Goal: Task Accomplishment & Management: Manage account settings

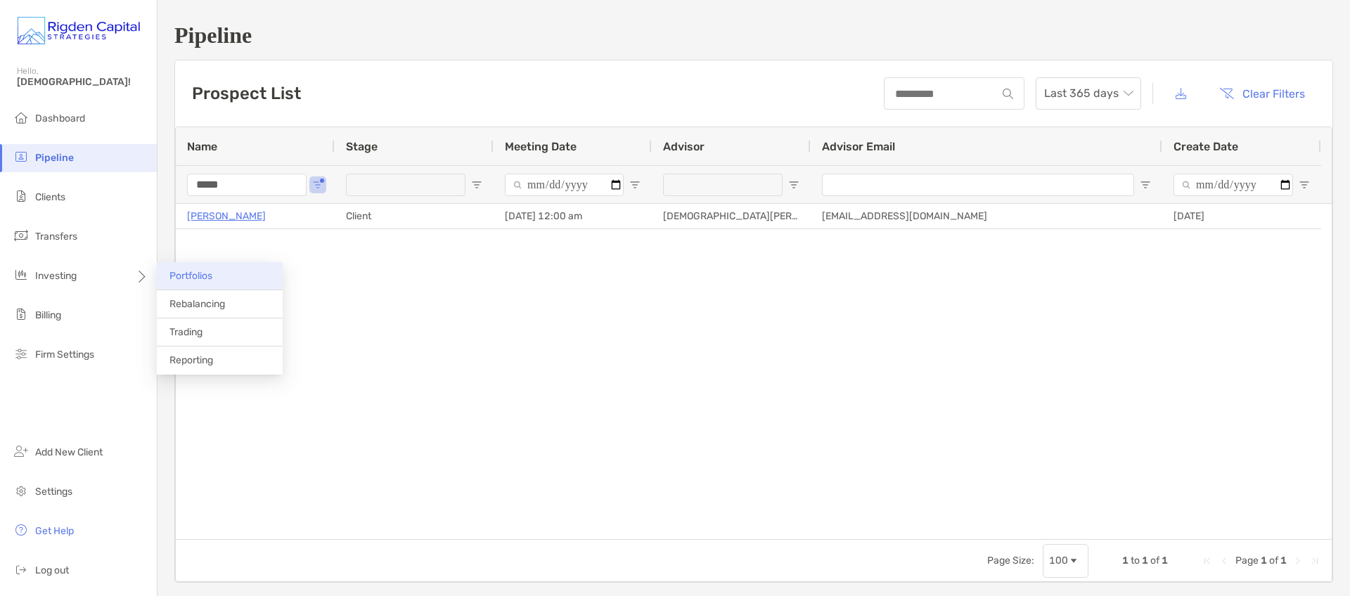
click at [190, 275] on span "Portfolios" at bounding box center [190, 276] width 43 height 12
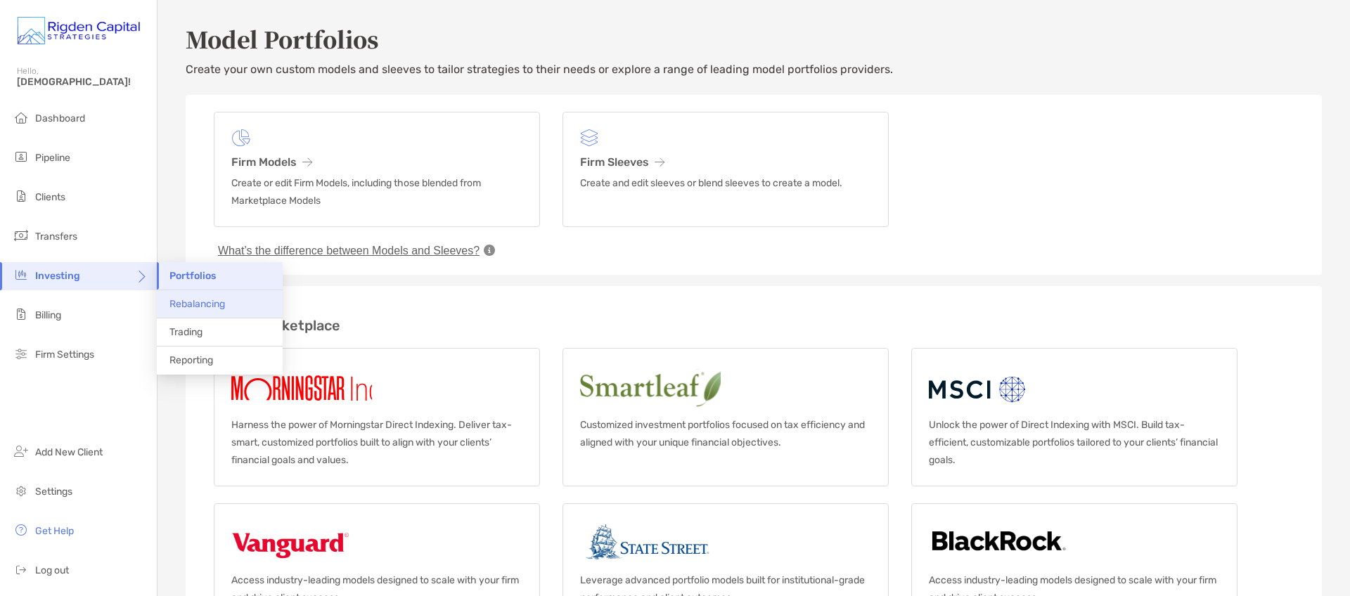
click at [214, 306] on span "Rebalancing" at bounding box center [197, 304] width 56 height 12
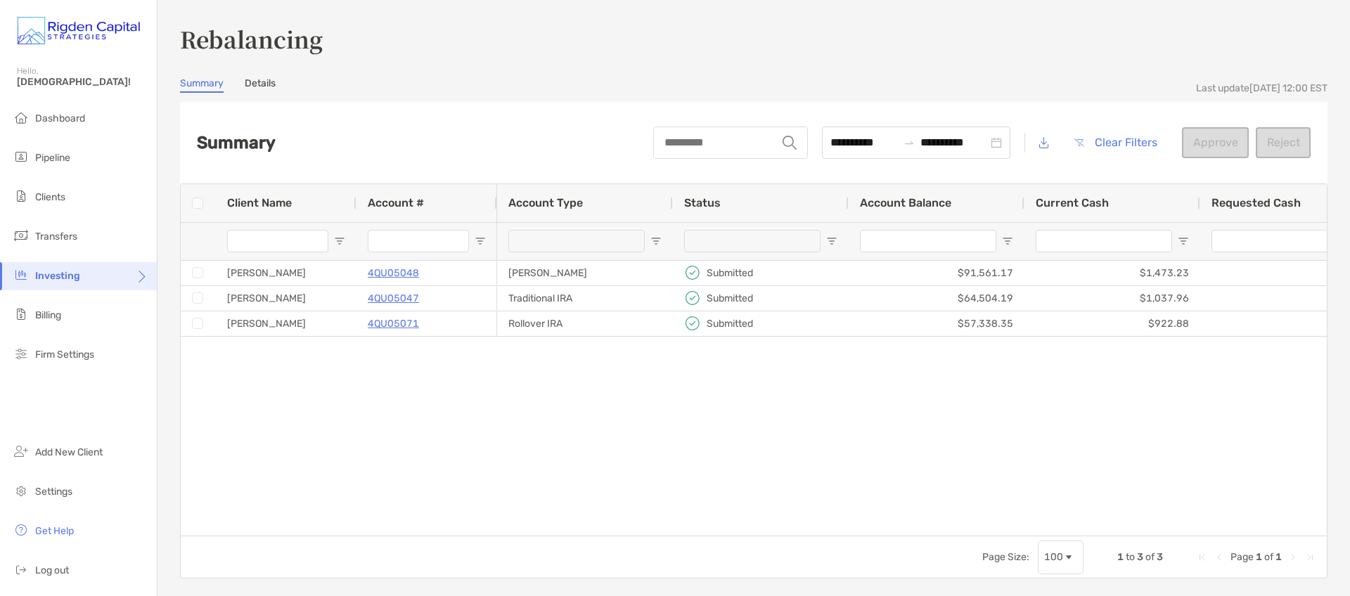
type input "***"
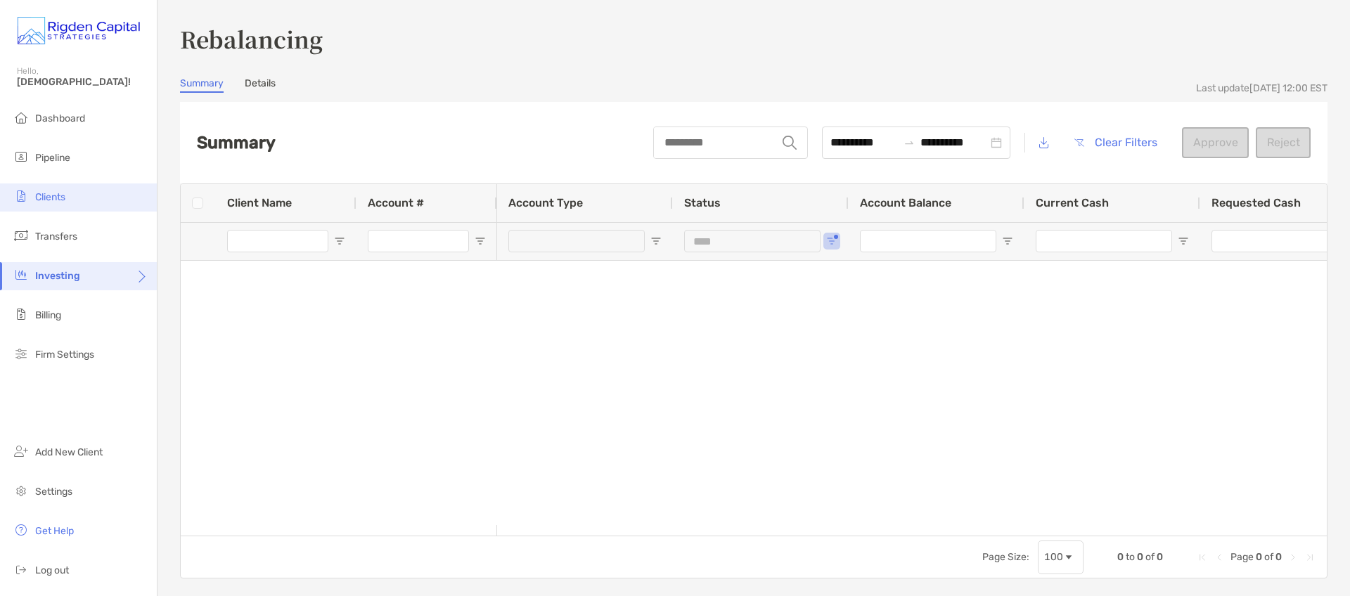
click at [58, 200] on span "Clients" at bounding box center [50, 197] width 30 height 12
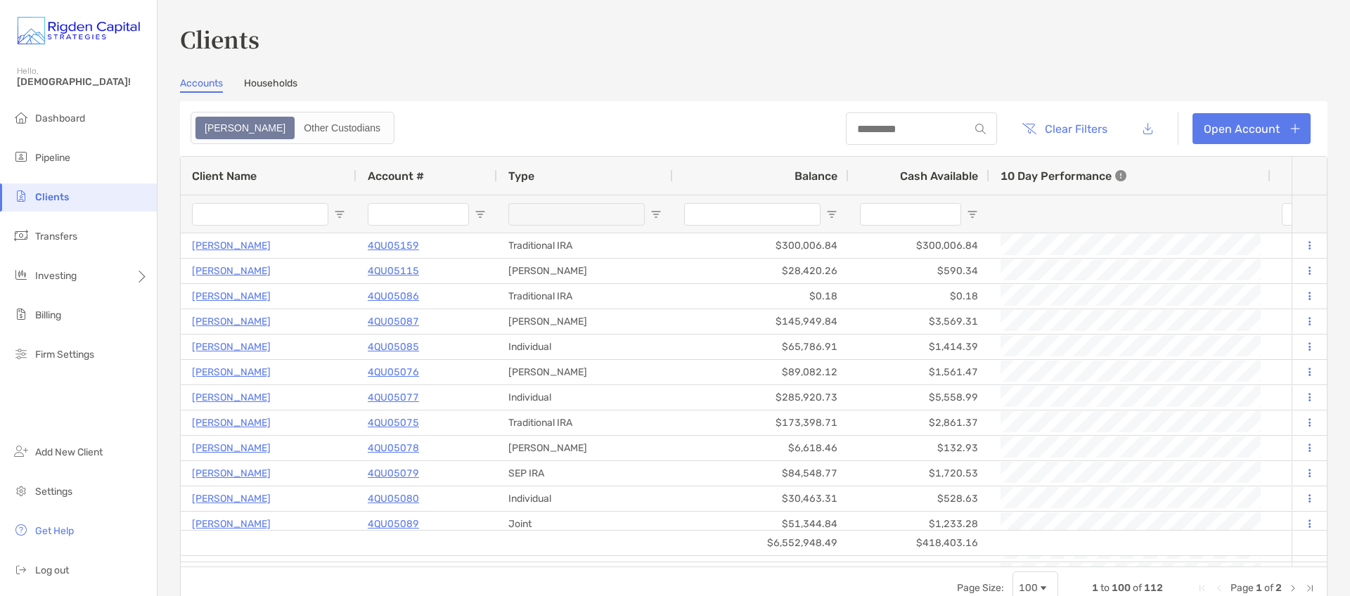
type input "*****"
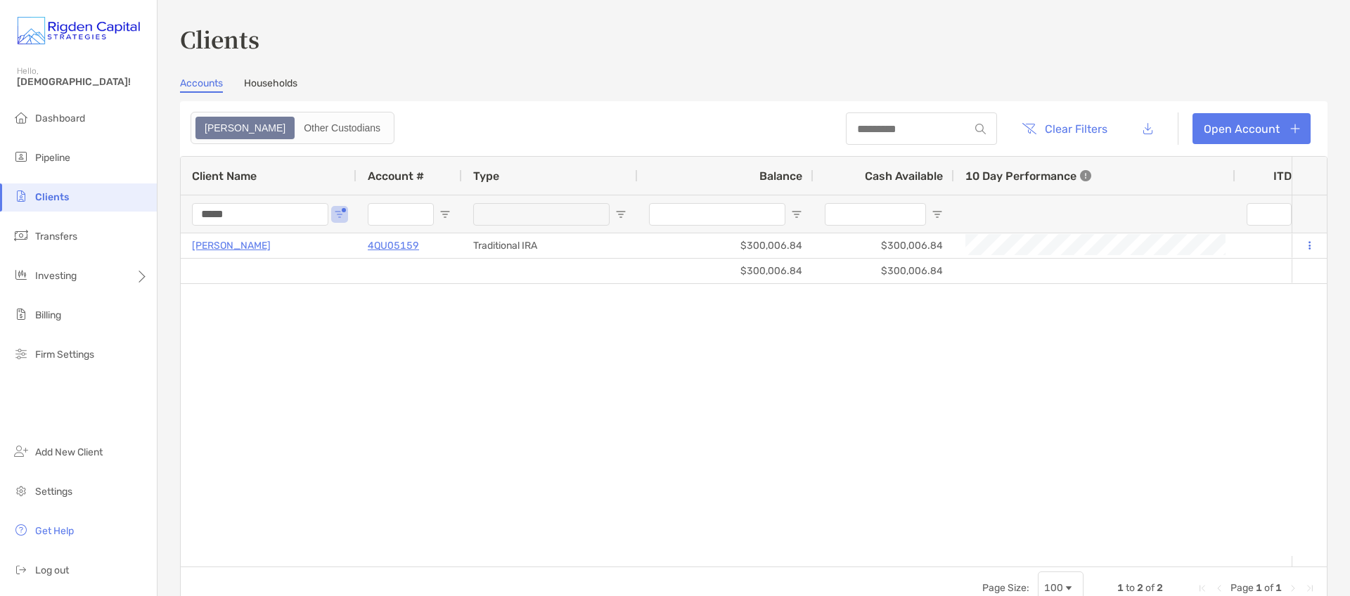
drag, startPoint x: 209, startPoint y: 214, endPoint x: 178, endPoint y: 219, distance: 31.3
click at [178, 219] on div "Clients Accounts Households Zoe Other Custodians Clear Filters Open Account 1 t…" at bounding box center [753, 298] width 1192 height 596
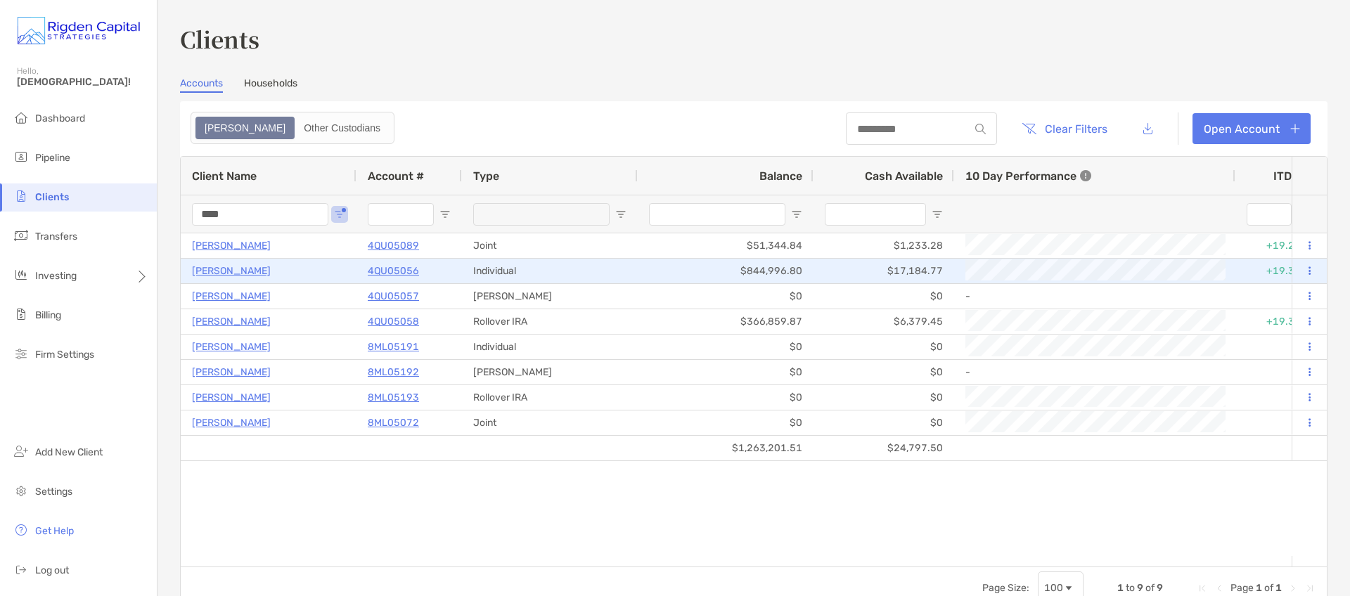
type input "****"
click at [400, 272] on p "4QU05056" at bounding box center [393, 271] width 51 height 18
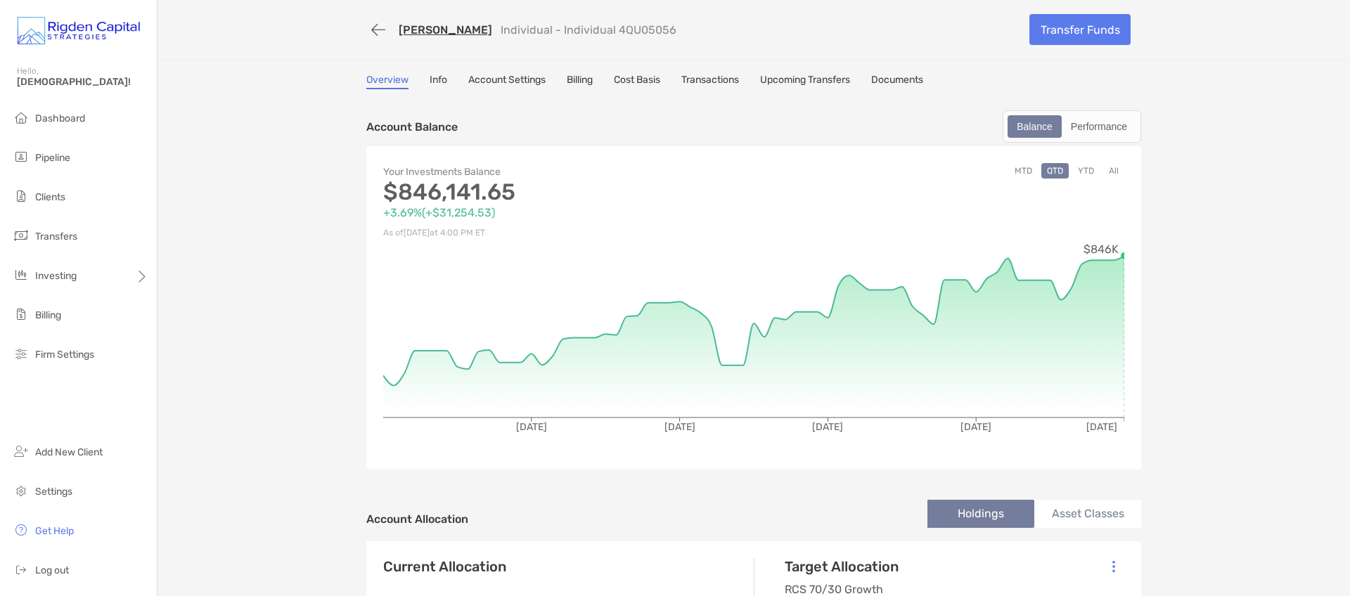
click at [626, 78] on link "Cost Basis" at bounding box center [637, 81] width 46 height 15
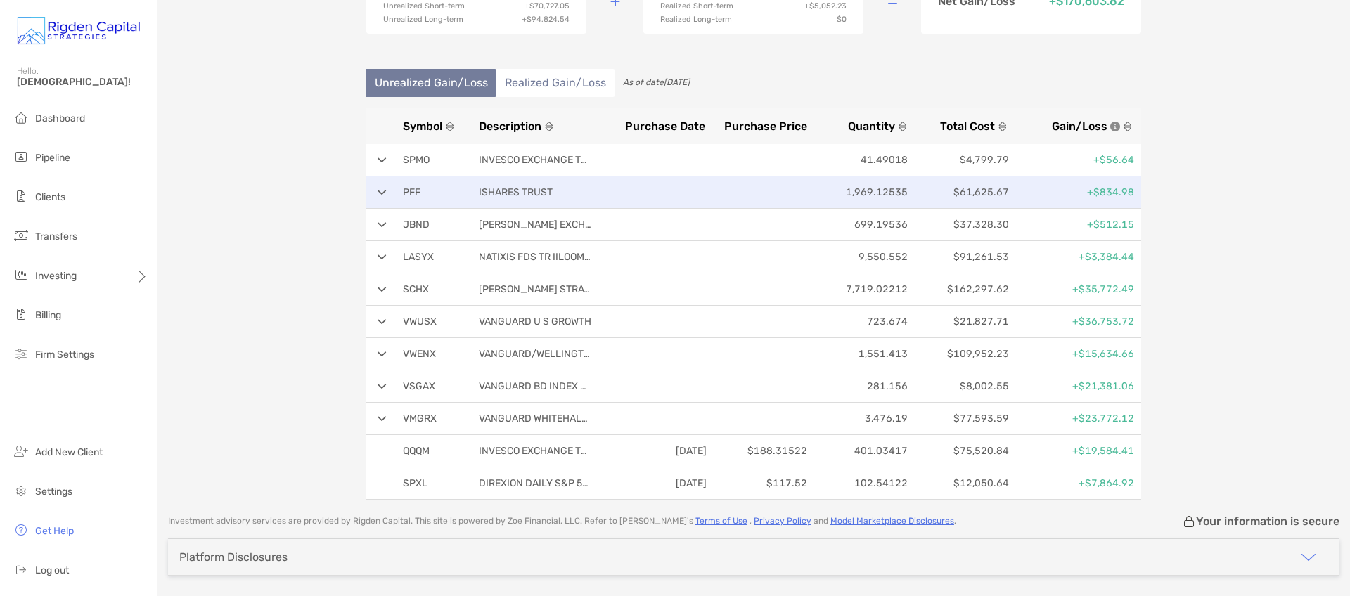
scroll to position [154, 0]
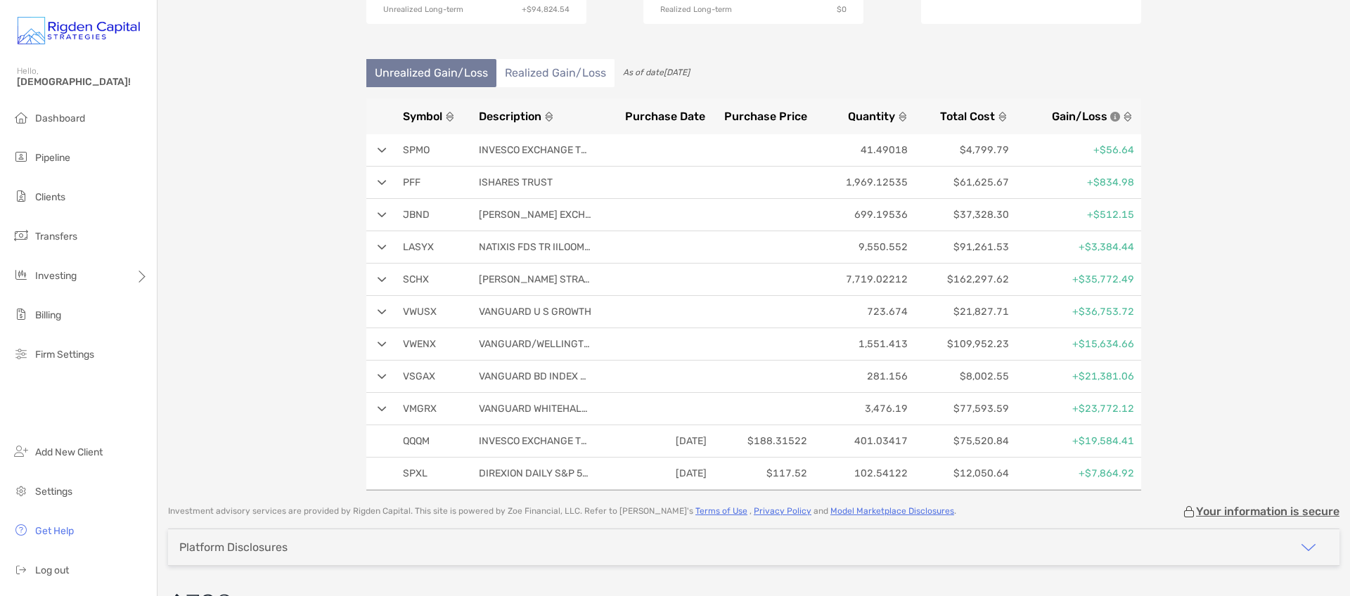
click at [379, 214] on img at bounding box center [381, 215] width 9 height 6
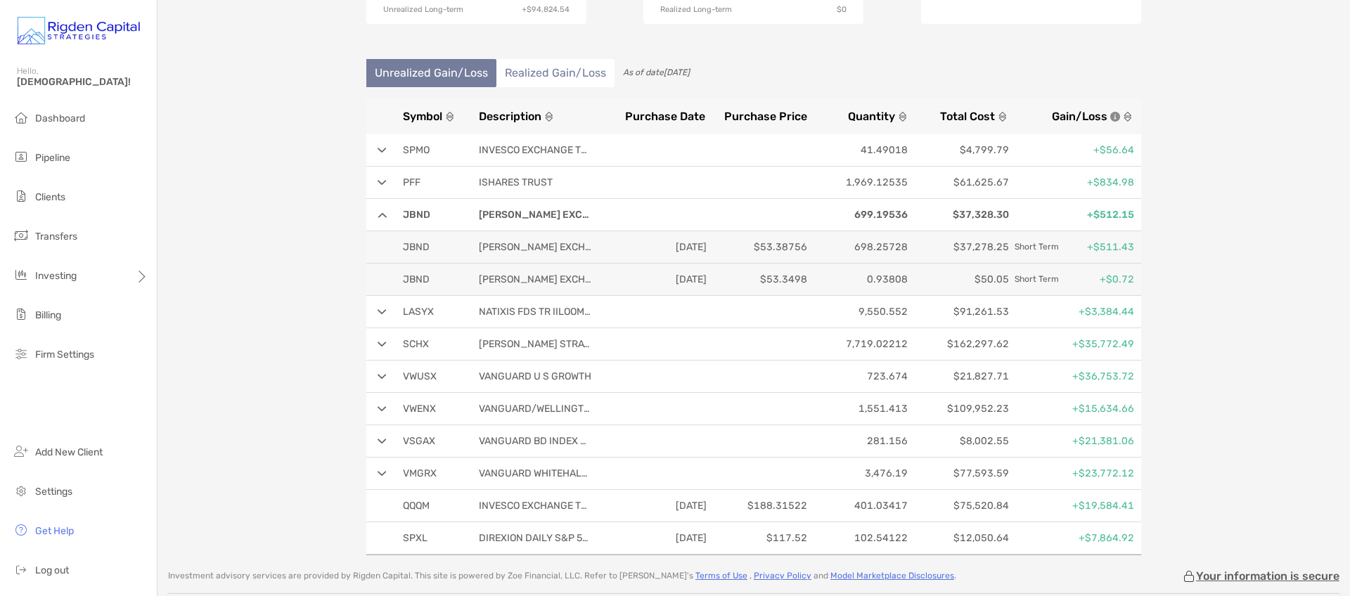
click at [379, 217] on img at bounding box center [381, 215] width 9 height 6
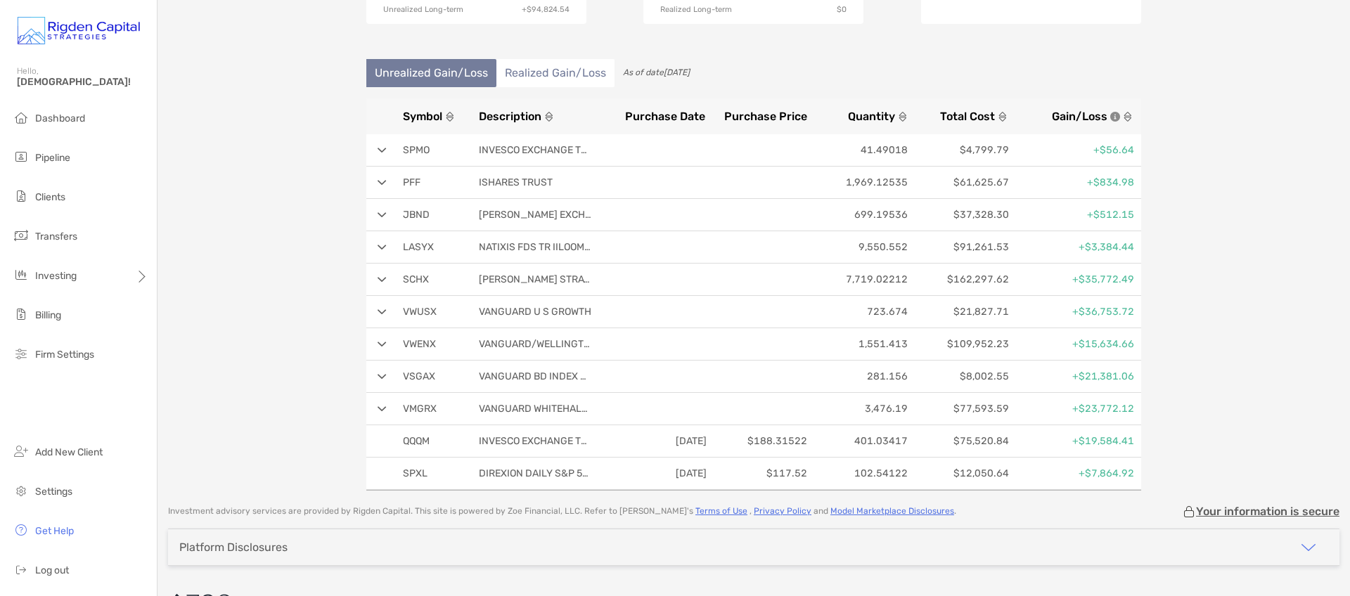
click at [377, 375] on img at bounding box center [381, 377] width 9 height 6
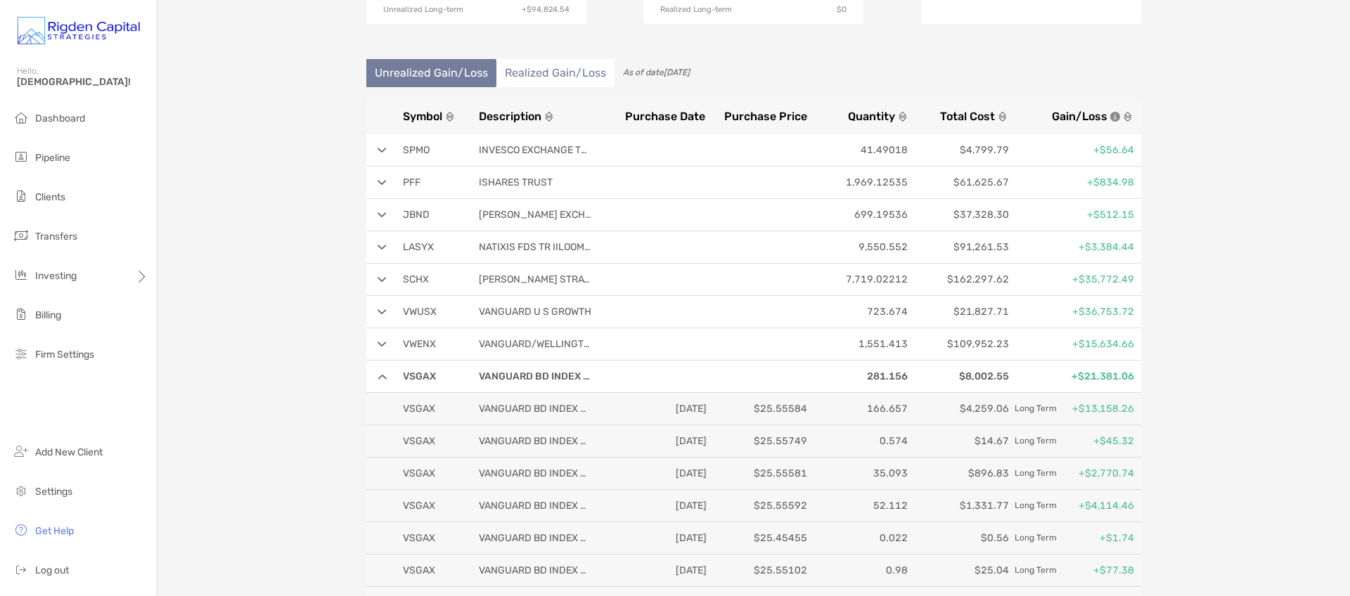
click at [377, 375] on img at bounding box center [381, 377] width 9 height 6
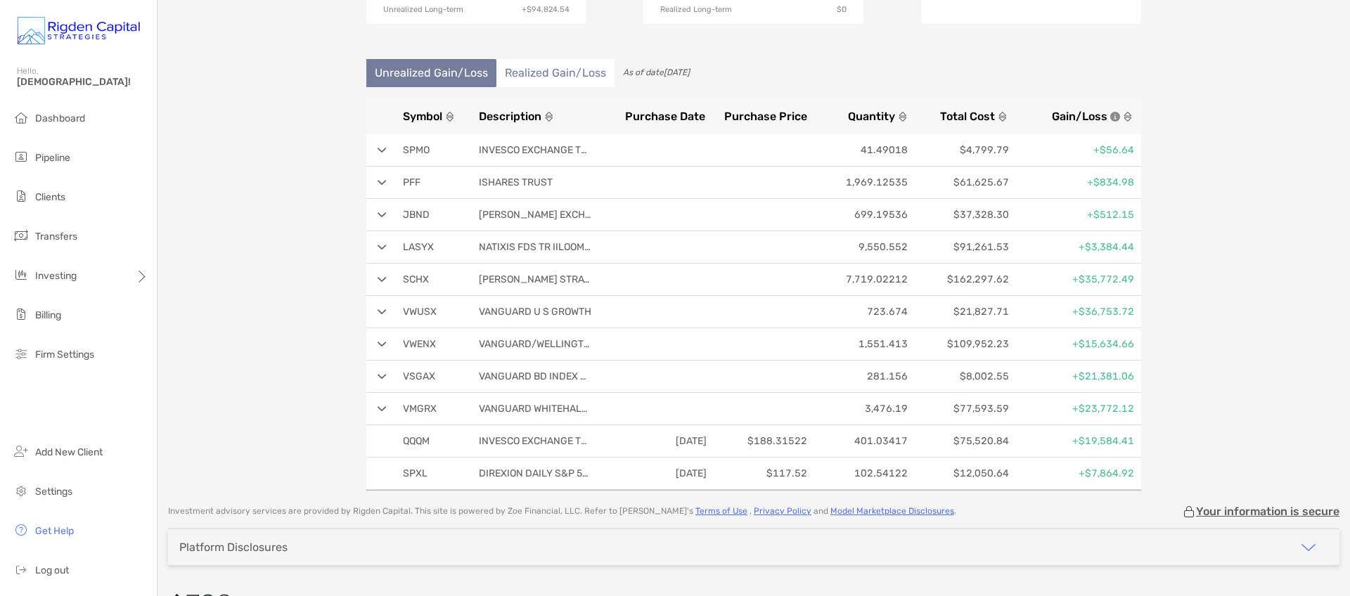
click at [378, 311] on img at bounding box center [381, 312] width 9 height 6
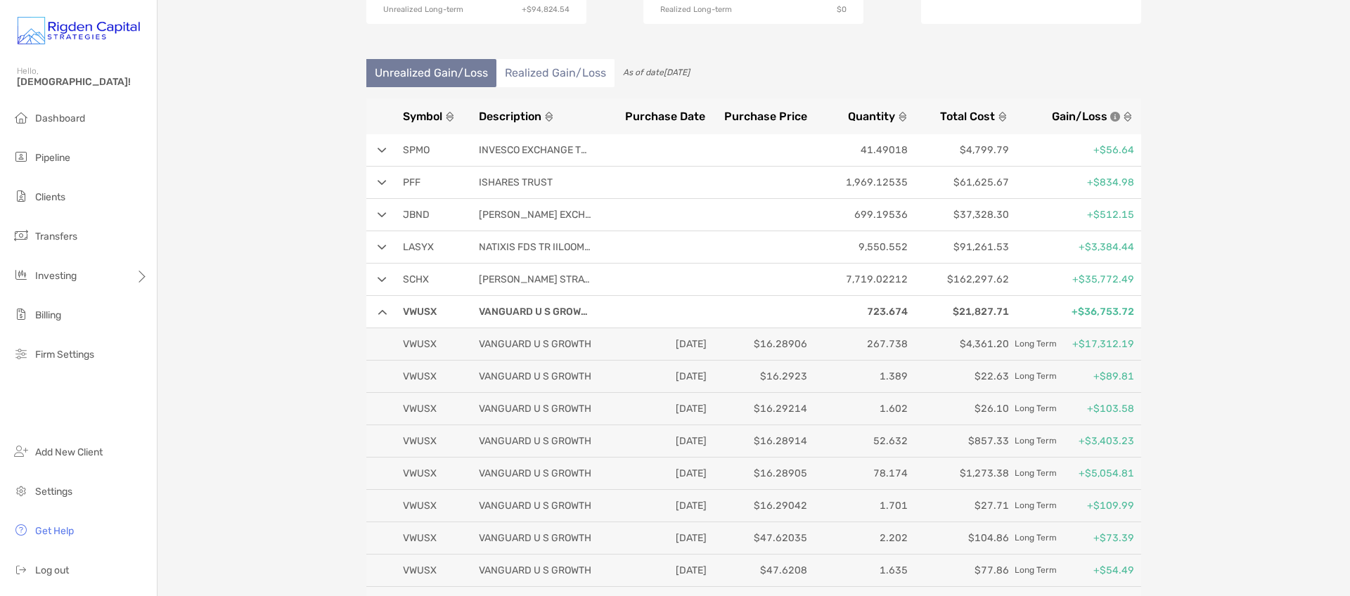
click at [378, 311] on img at bounding box center [381, 312] width 9 height 6
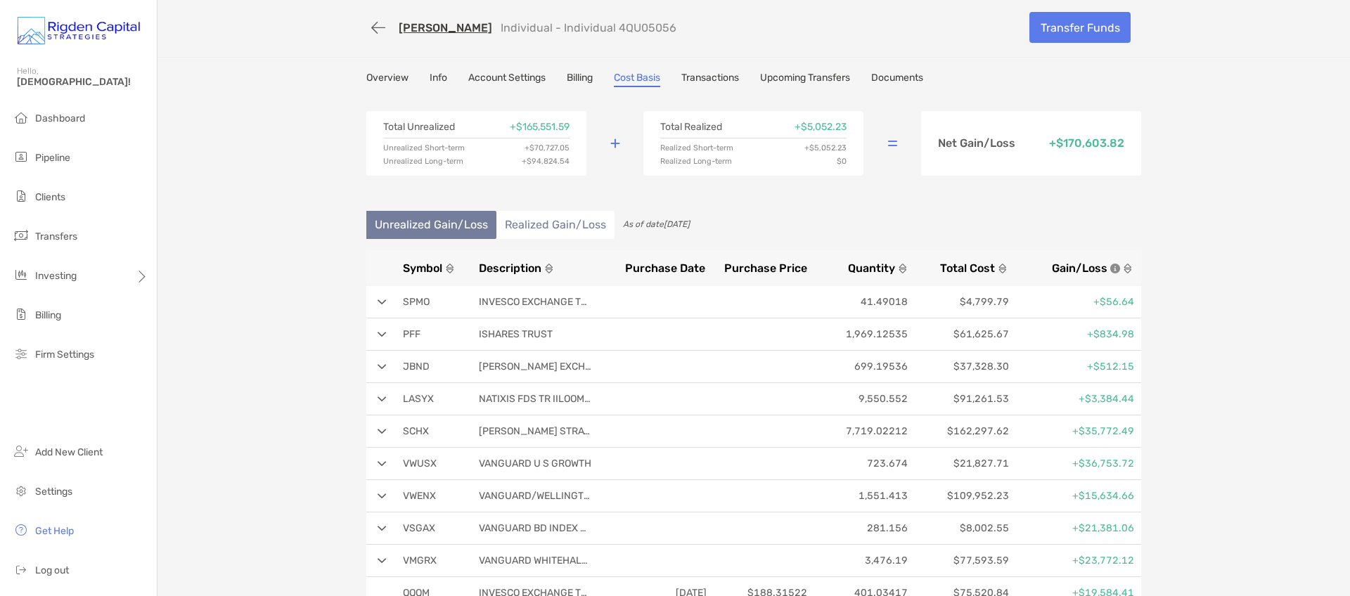
scroll to position [0, 0]
click at [519, 80] on link "Account Settings" at bounding box center [506, 81] width 77 height 15
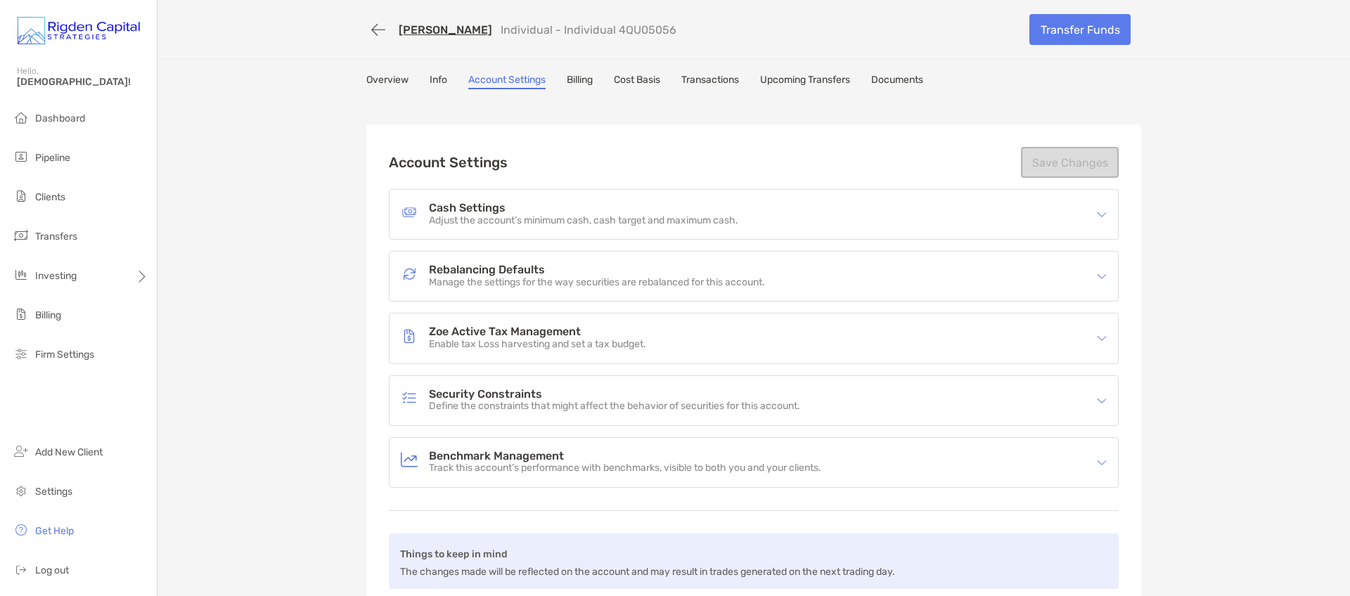
click at [557, 389] on h4 "Security Constraints" at bounding box center [614, 395] width 371 height 12
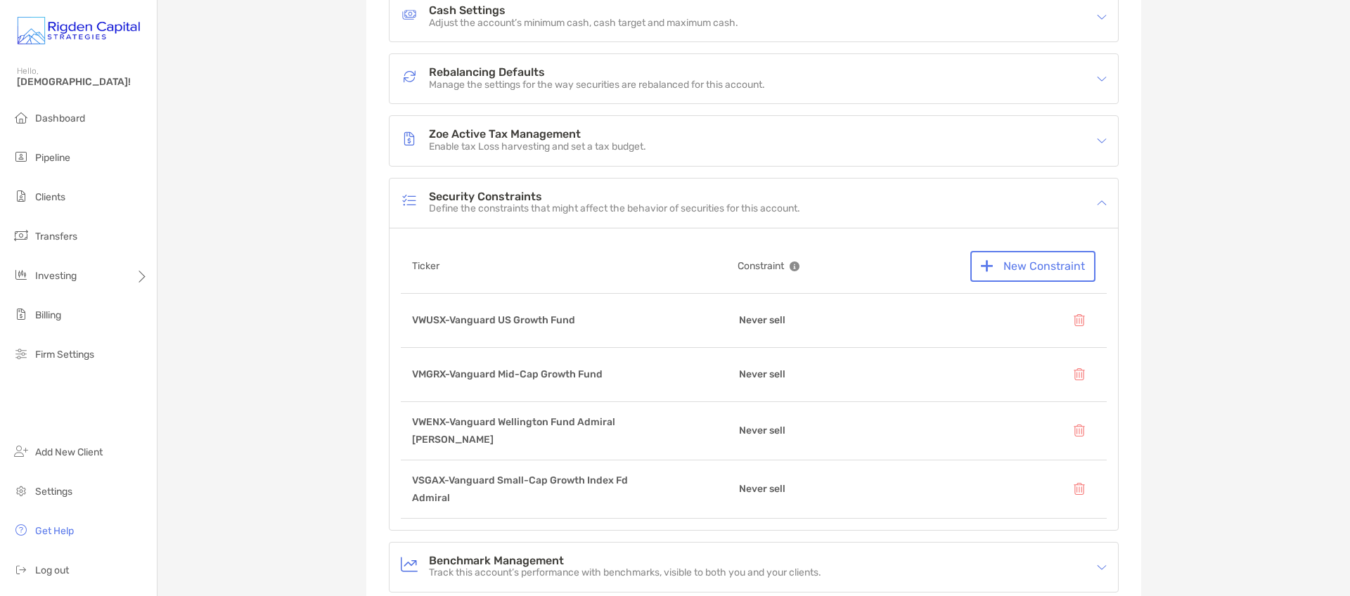
scroll to position [212, 0]
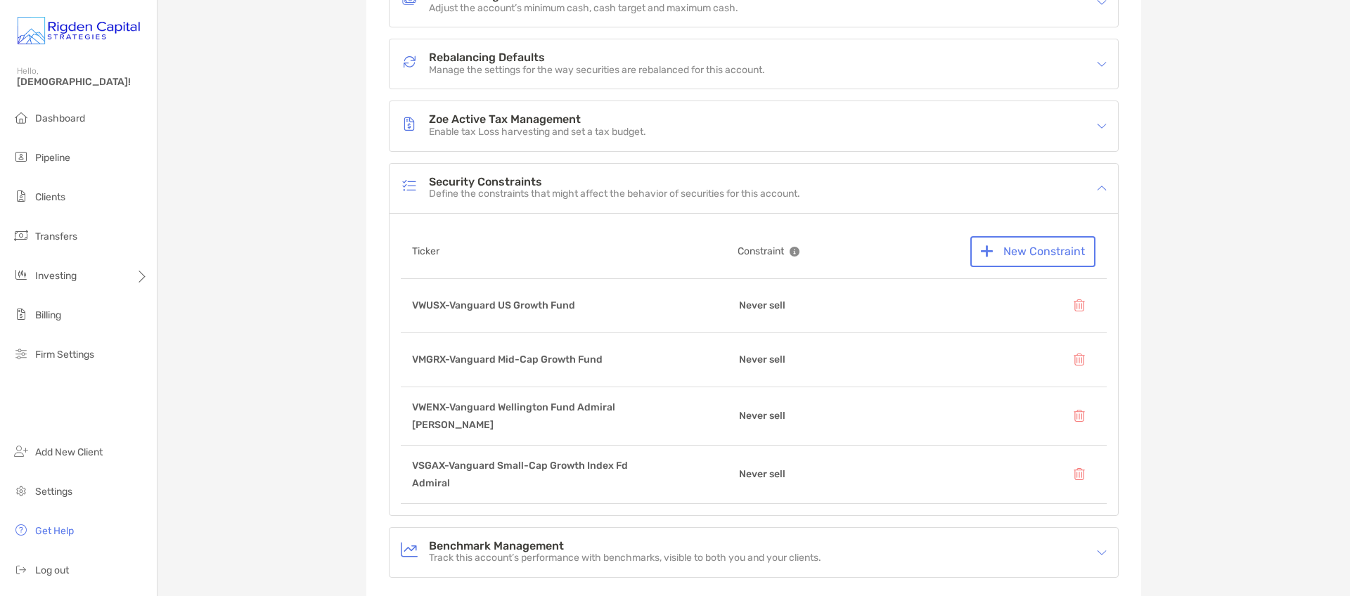
click at [522, 127] on p "Enable tax Loss harvesting and set a tax budget." at bounding box center [537, 133] width 217 height 12
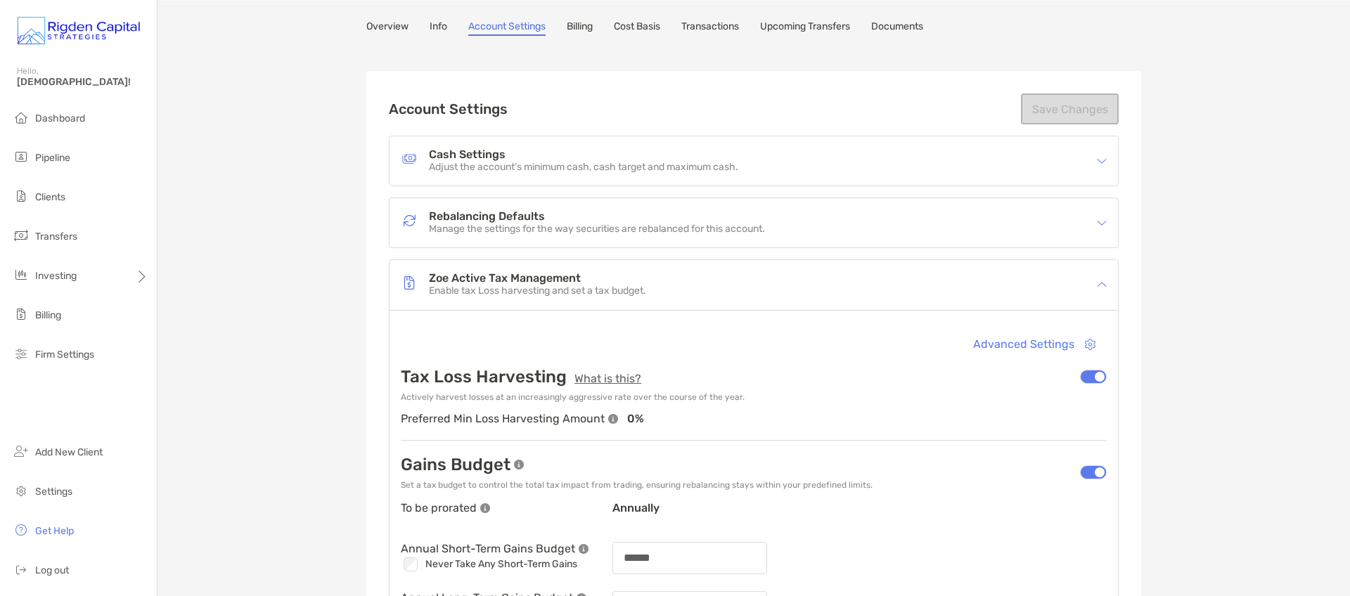
scroll to position [0, 0]
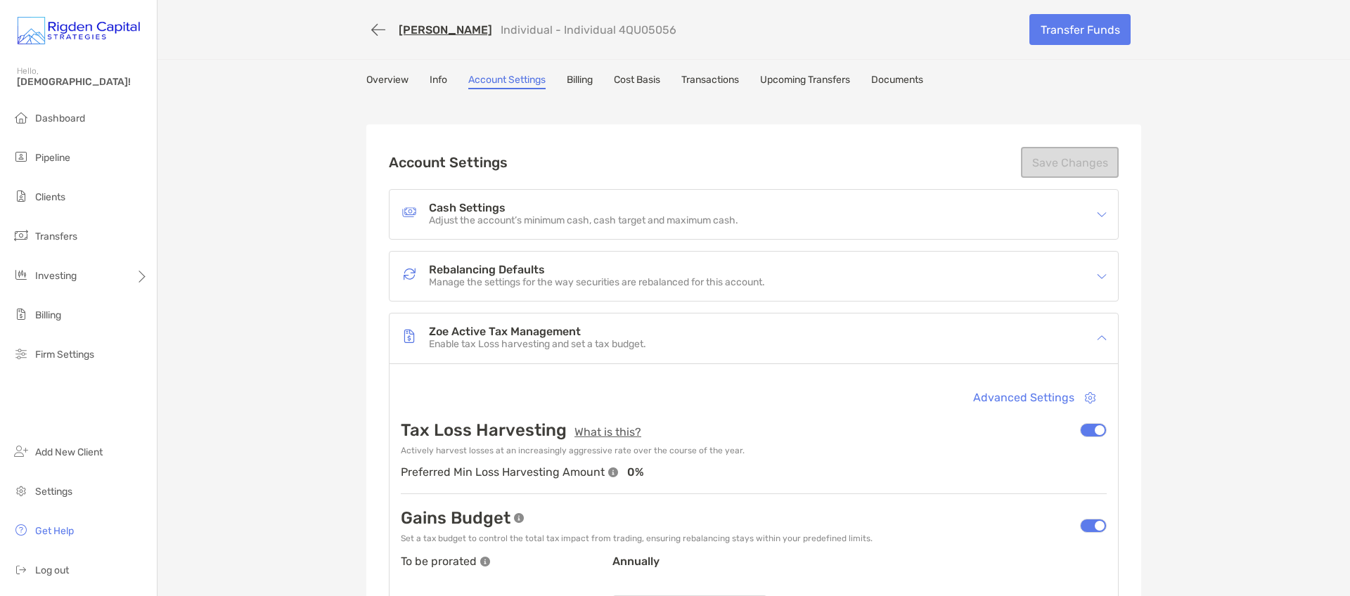
click at [43, 195] on span "Clients" at bounding box center [50, 197] width 30 height 12
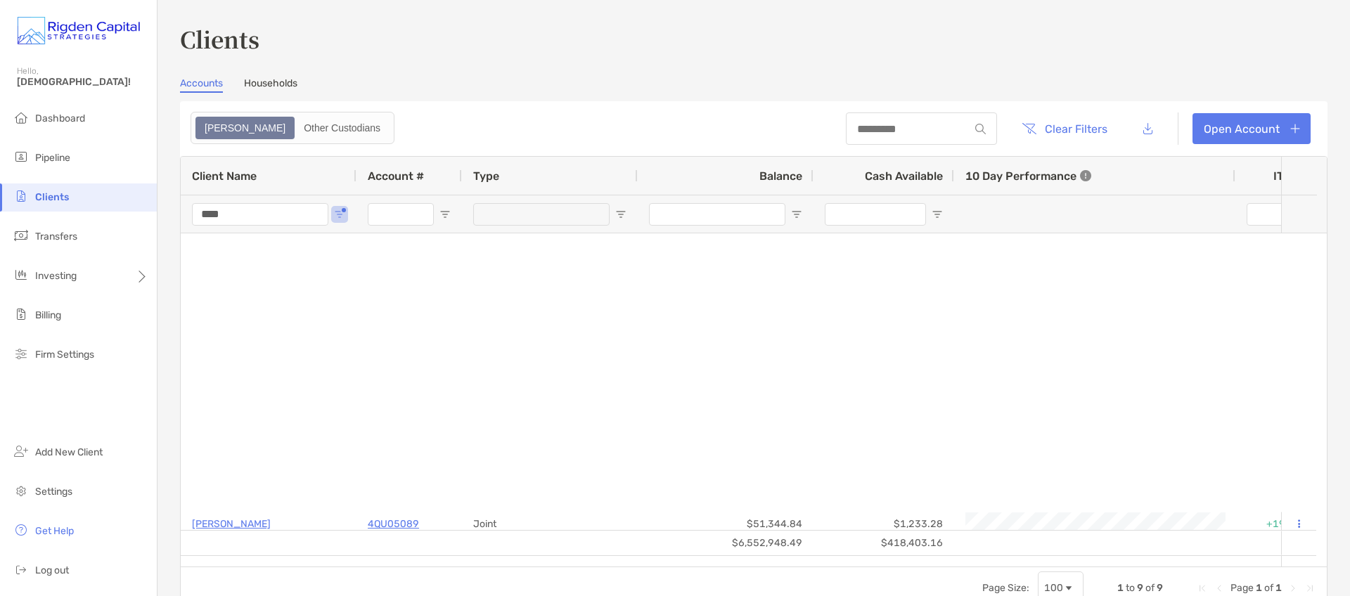
click at [283, 219] on input "****" at bounding box center [260, 214] width 136 height 22
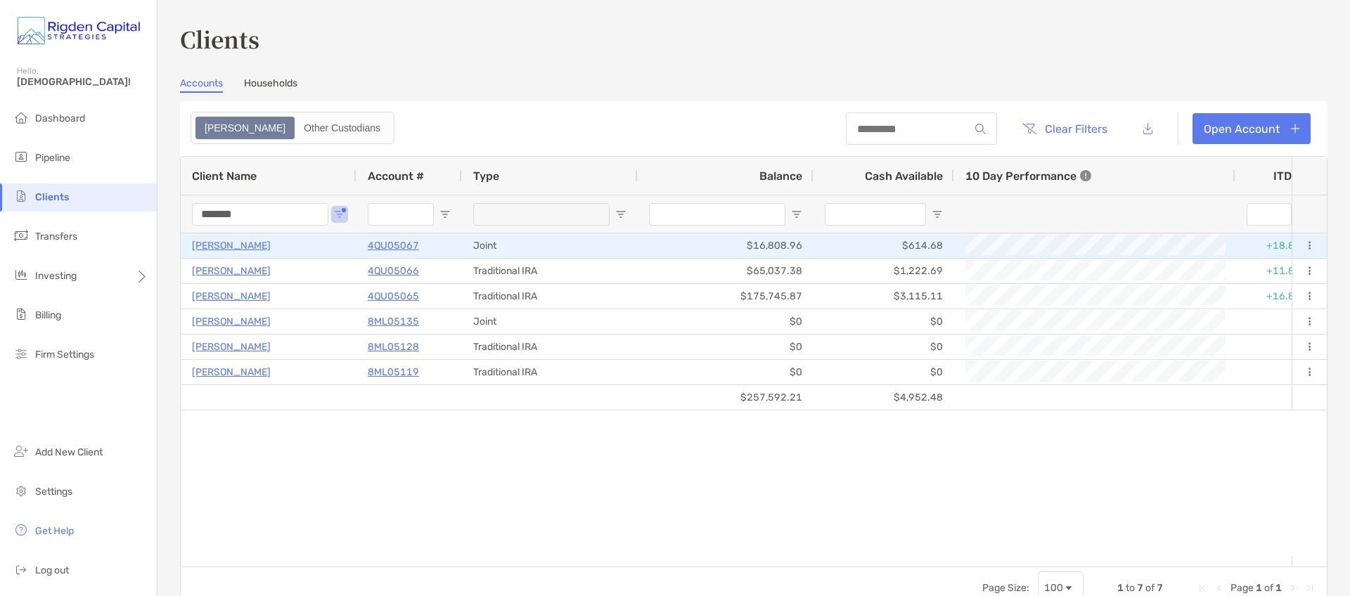
type input "*******"
click at [403, 245] on p "4QU05067" at bounding box center [393, 246] width 51 height 18
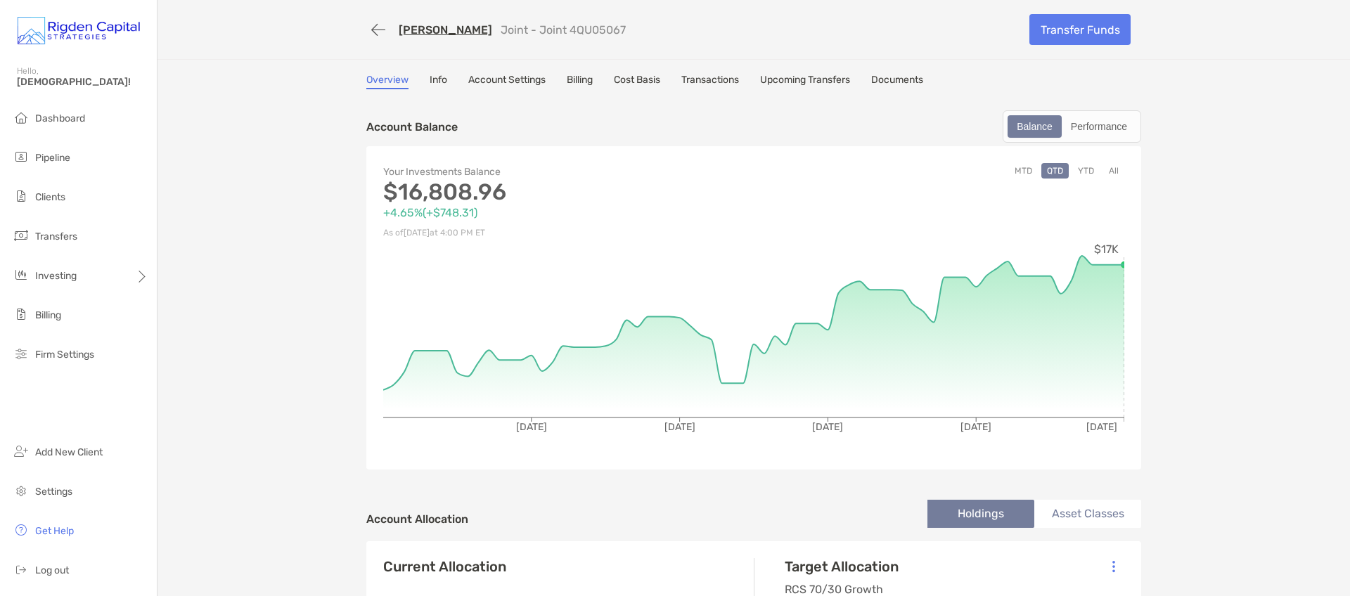
click at [513, 82] on link "Account Settings" at bounding box center [506, 81] width 77 height 15
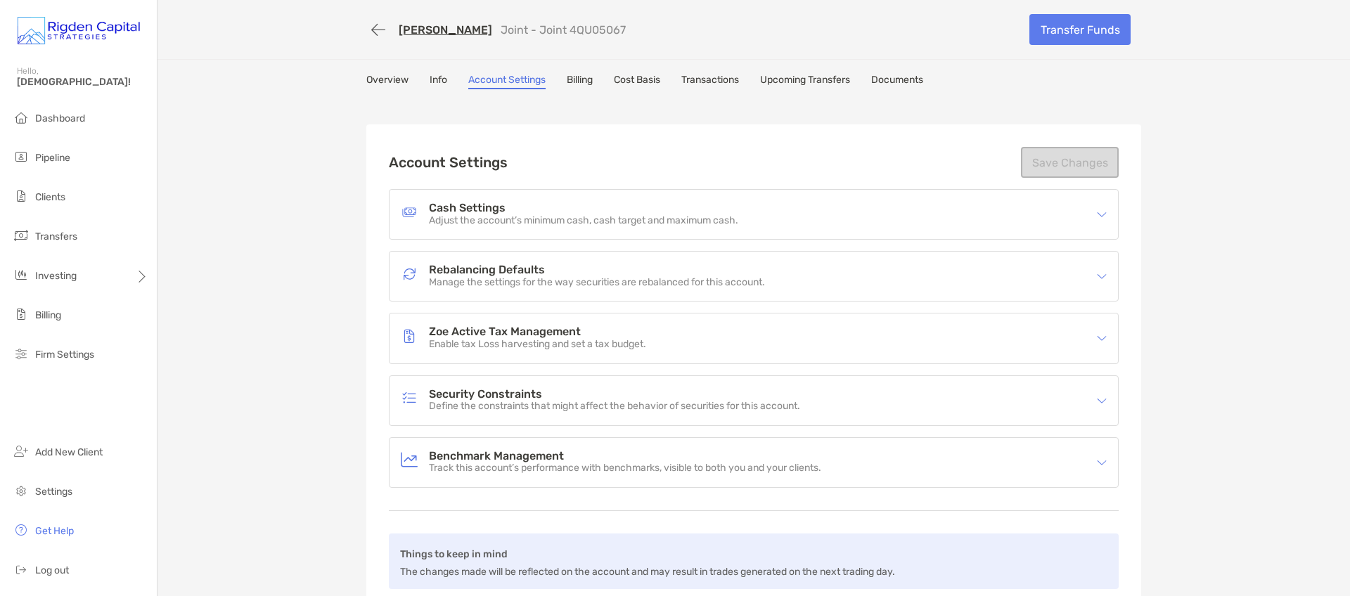
click at [583, 389] on h4 "Security Constraints" at bounding box center [614, 395] width 371 height 12
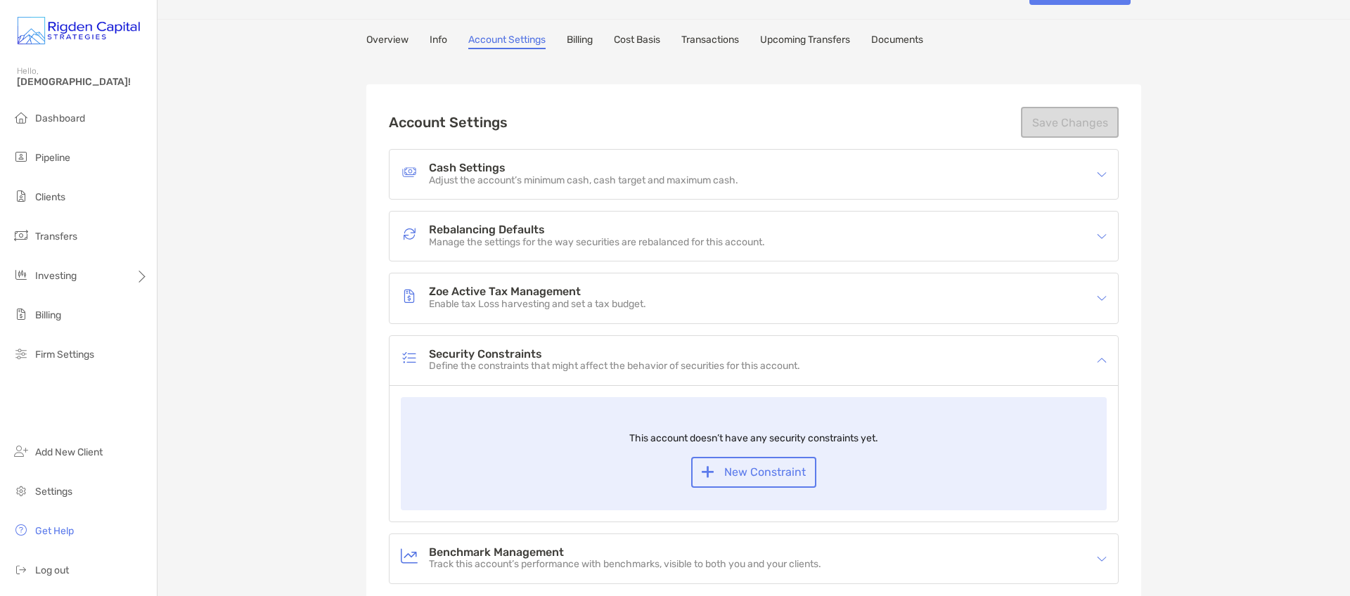
scroll to position [58, 0]
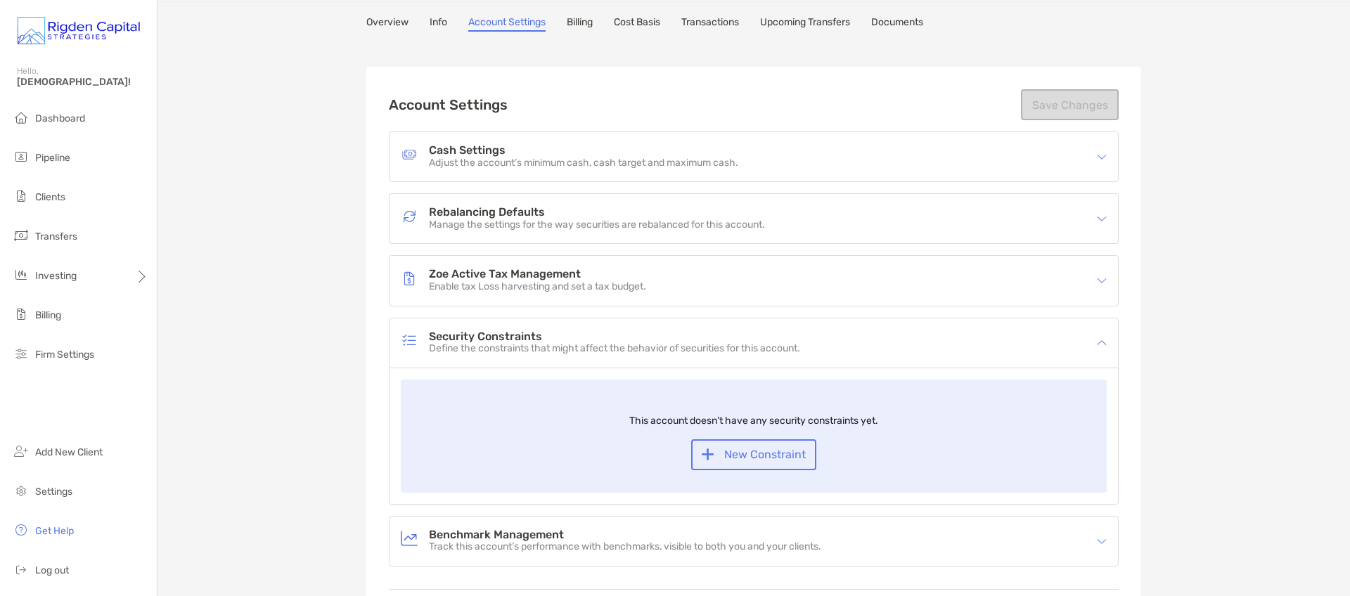
click at [555, 276] on h4 "Zoe Active Tax Management" at bounding box center [537, 274] width 217 height 12
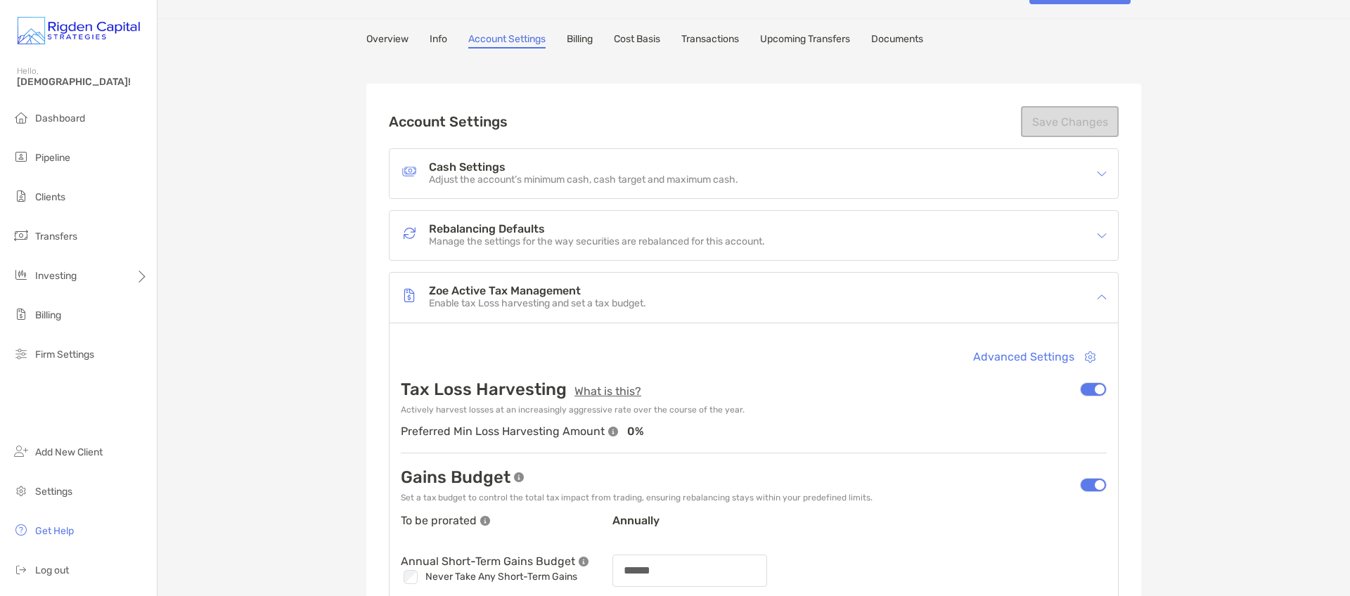
scroll to position [0, 0]
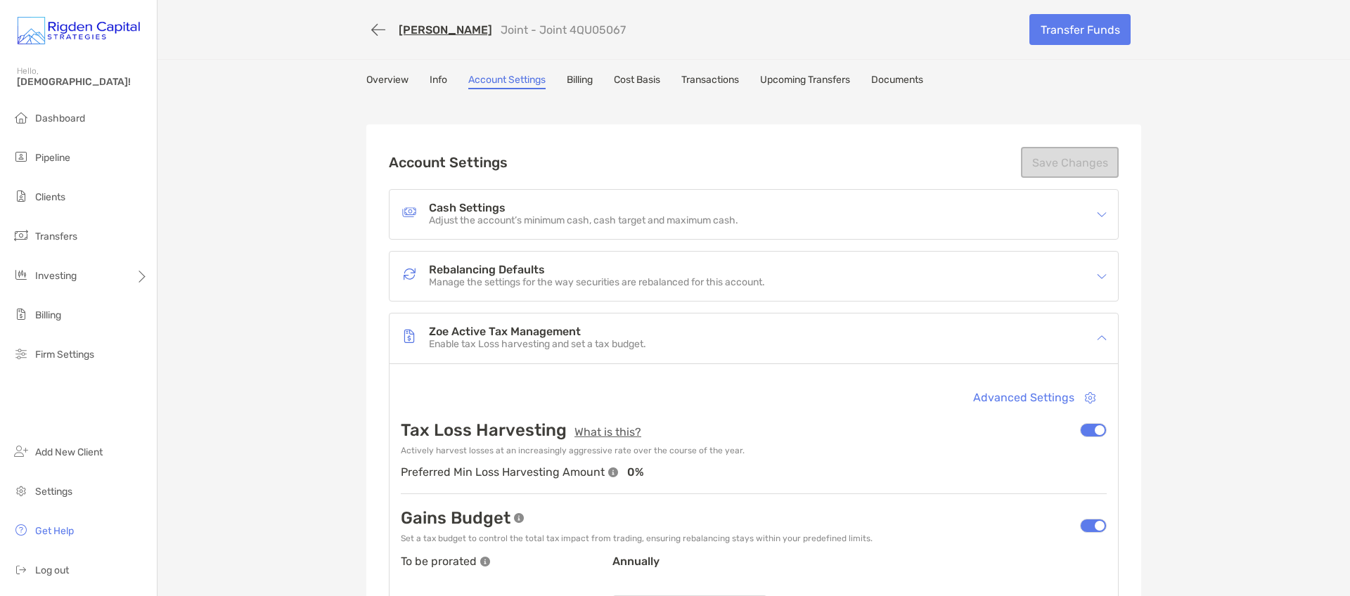
click at [638, 79] on link "Cost Basis" at bounding box center [637, 81] width 46 height 15
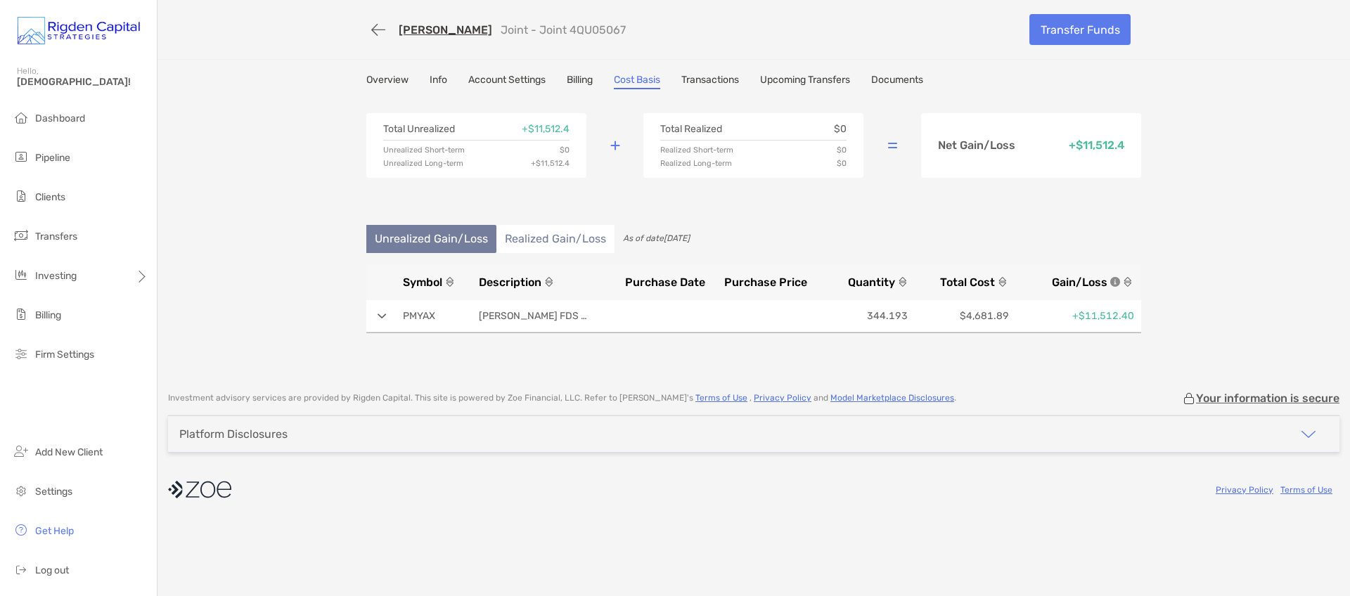
click at [574, 238] on li "Realized Gain/Loss" at bounding box center [555, 239] width 118 height 28
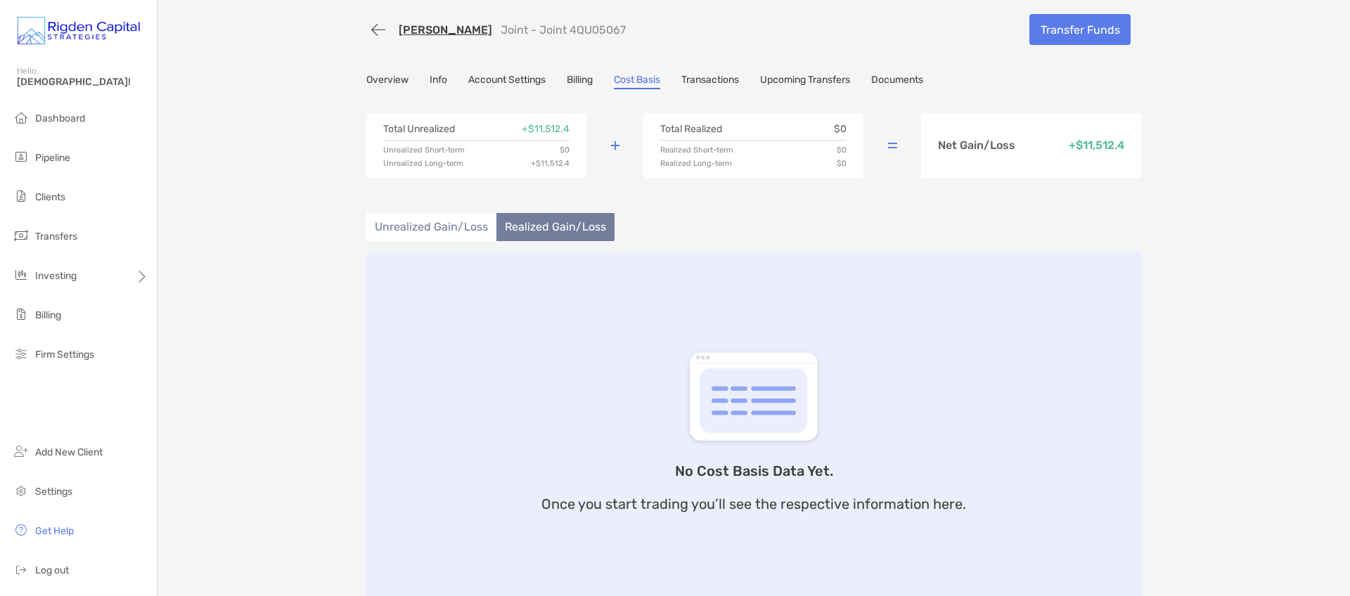
click at [443, 228] on li "Unrealized Gain/Loss" at bounding box center [431, 227] width 130 height 28
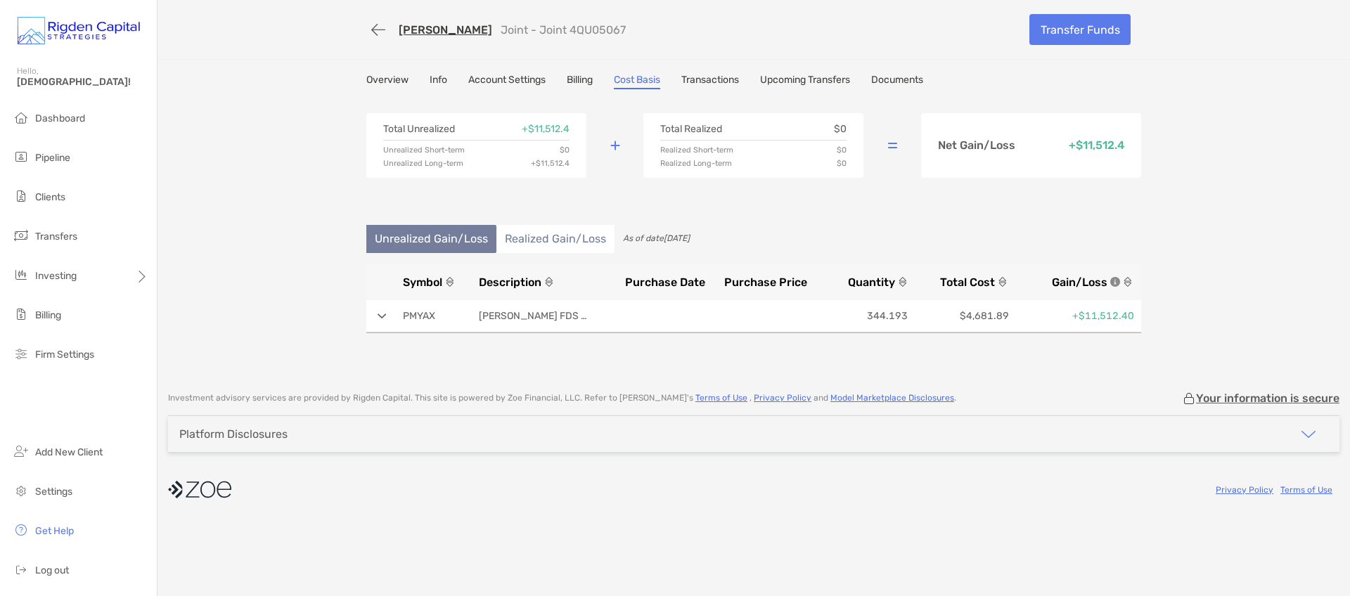
click at [577, 233] on li "Realized Gain/Loss" at bounding box center [555, 239] width 118 height 28
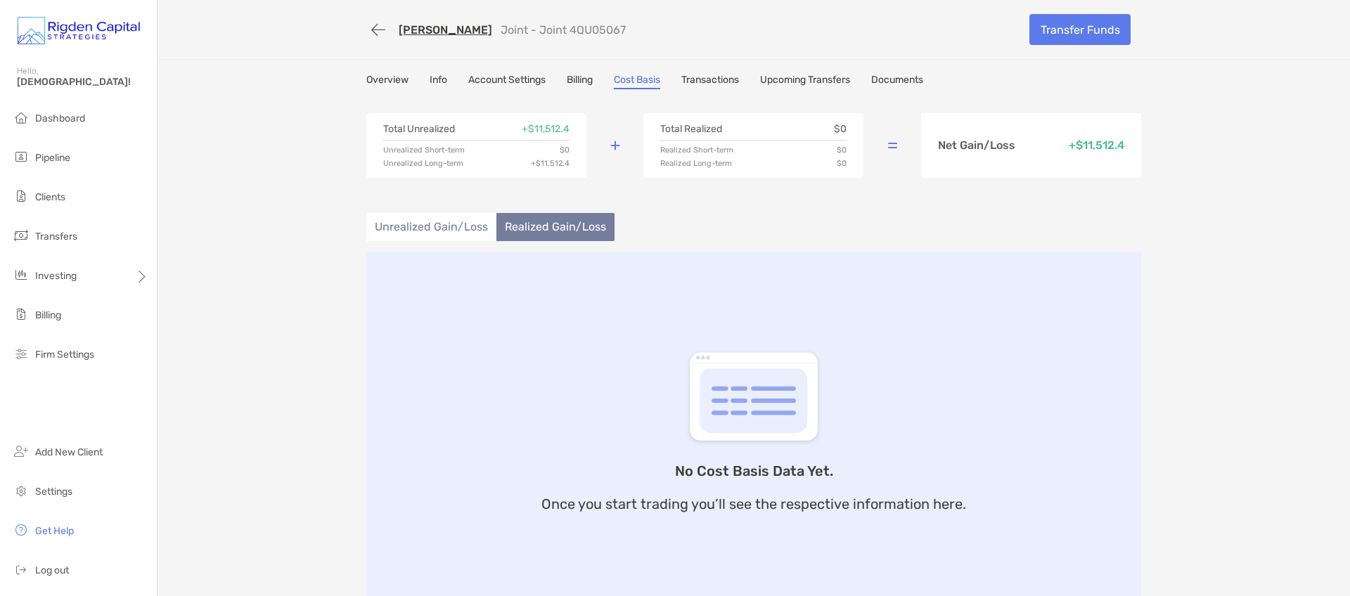
click at [452, 231] on li "Unrealized Gain/Loss" at bounding box center [431, 227] width 130 height 28
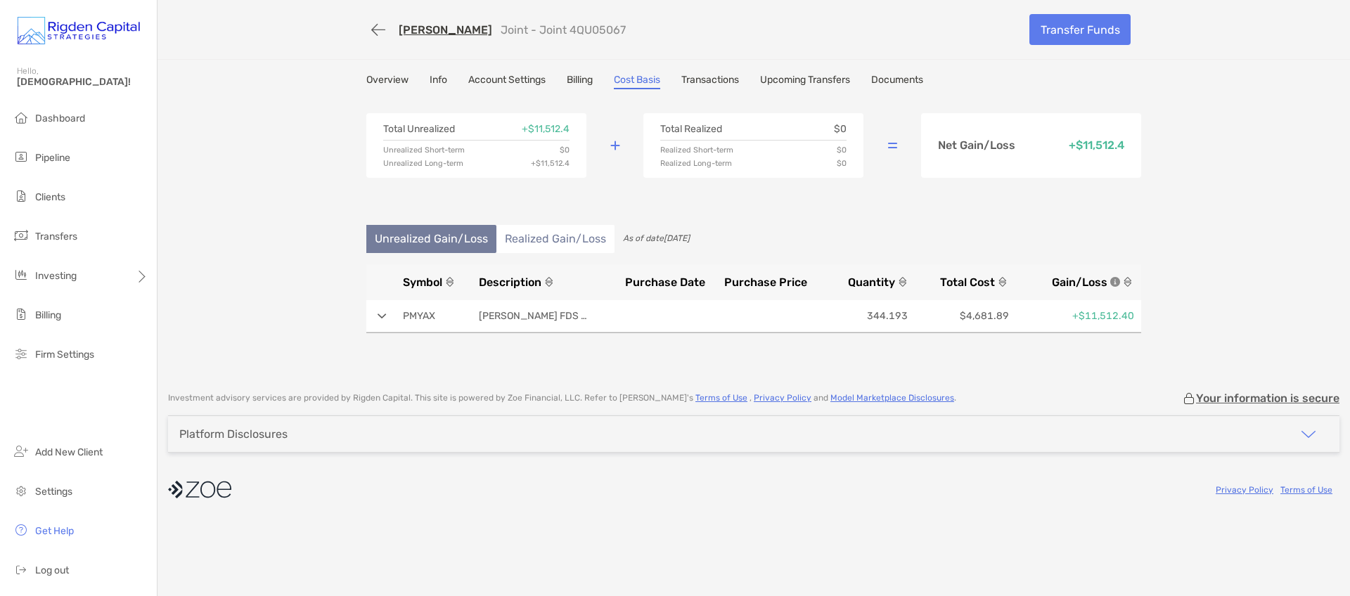
click at [559, 238] on li "Realized Gain/Loss" at bounding box center [555, 239] width 118 height 28
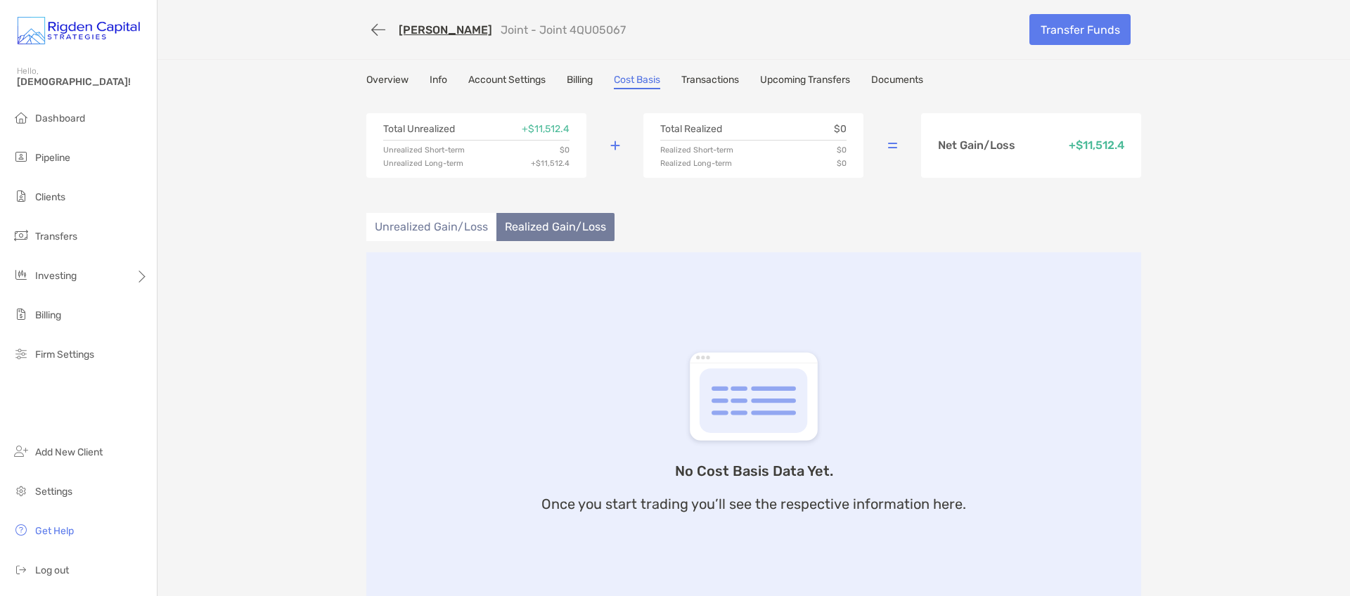
click at [455, 227] on li "Unrealized Gain/Loss" at bounding box center [431, 227] width 130 height 28
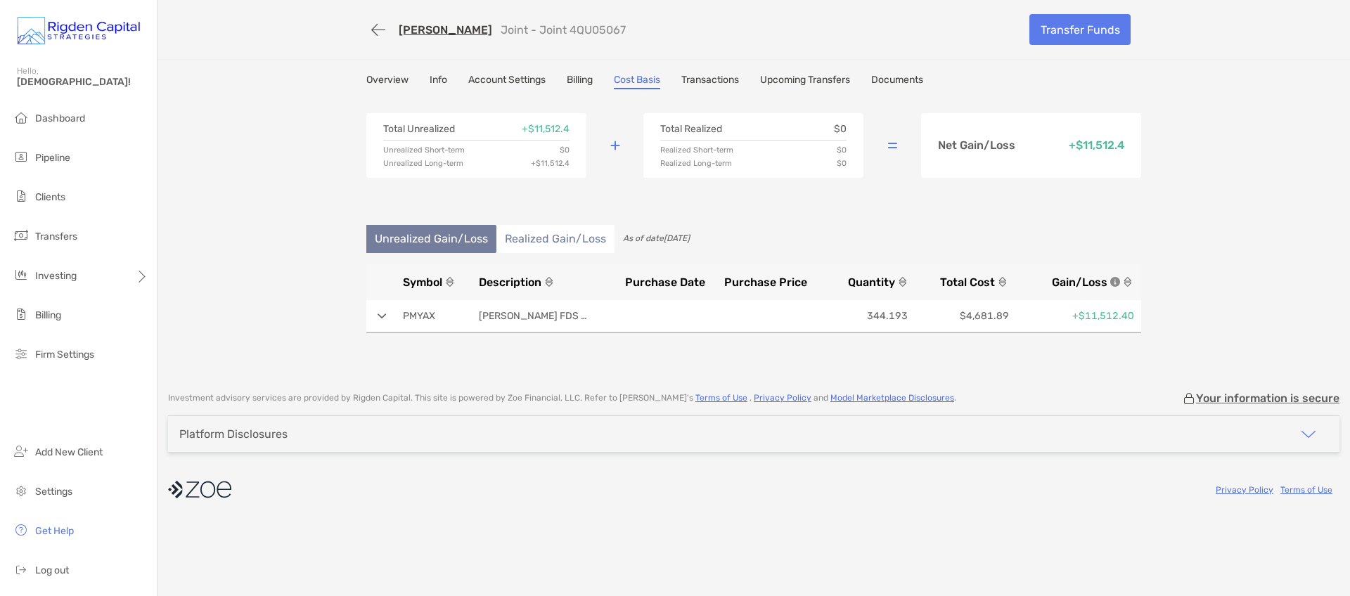
click at [559, 239] on li "Realized Gain/Loss" at bounding box center [555, 239] width 118 height 28
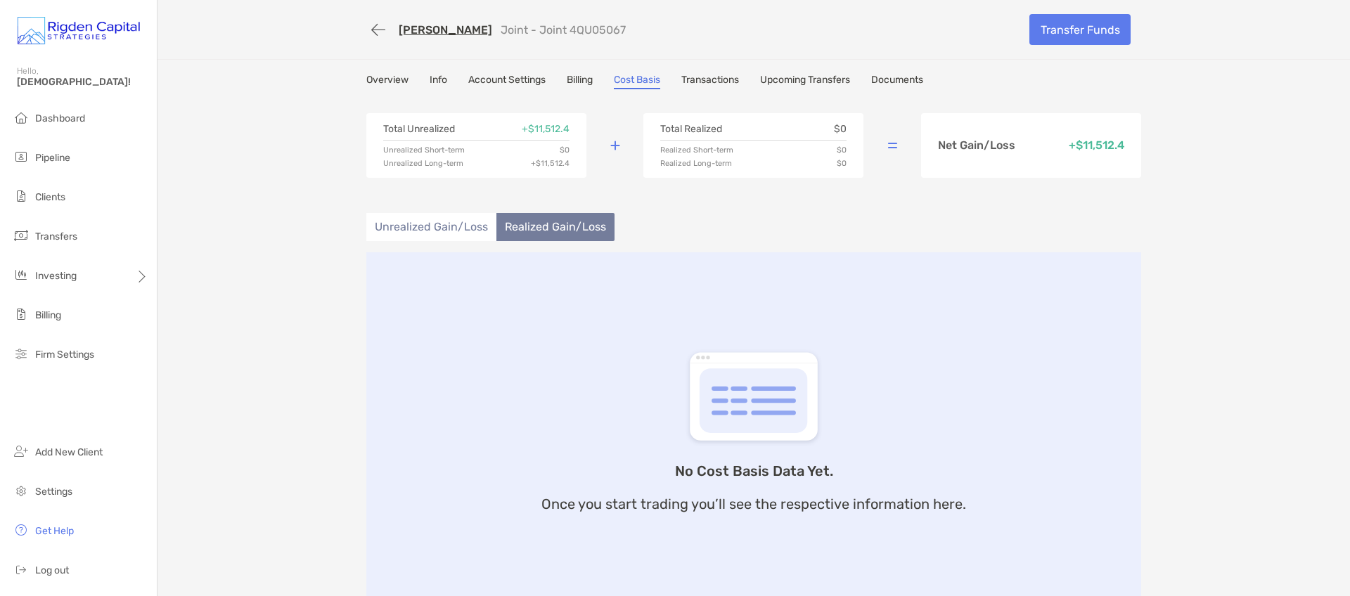
click at [635, 82] on link "Cost Basis" at bounding box center [637, 81] width 46 height 15
click at [468, 221] on li "Unrealized Gain/Loss" at bounding box center [431, 227] width 130 height 28
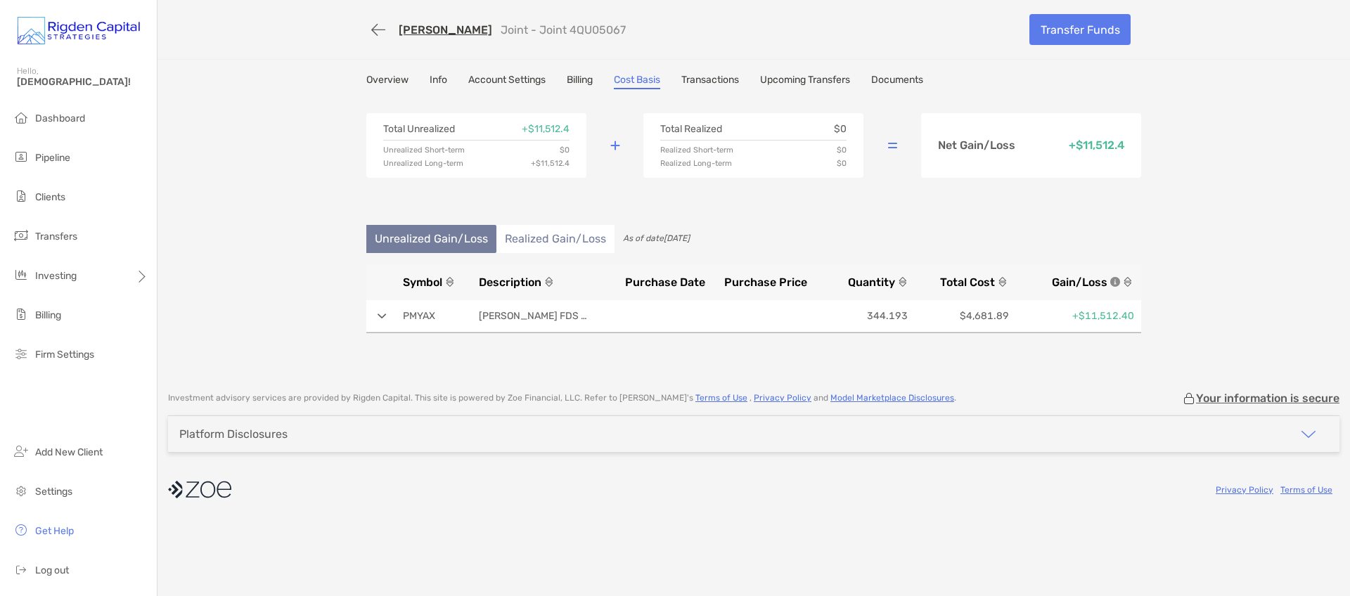
click at [384, 313] on img at bounding box center [381, 316] width 9 height 6
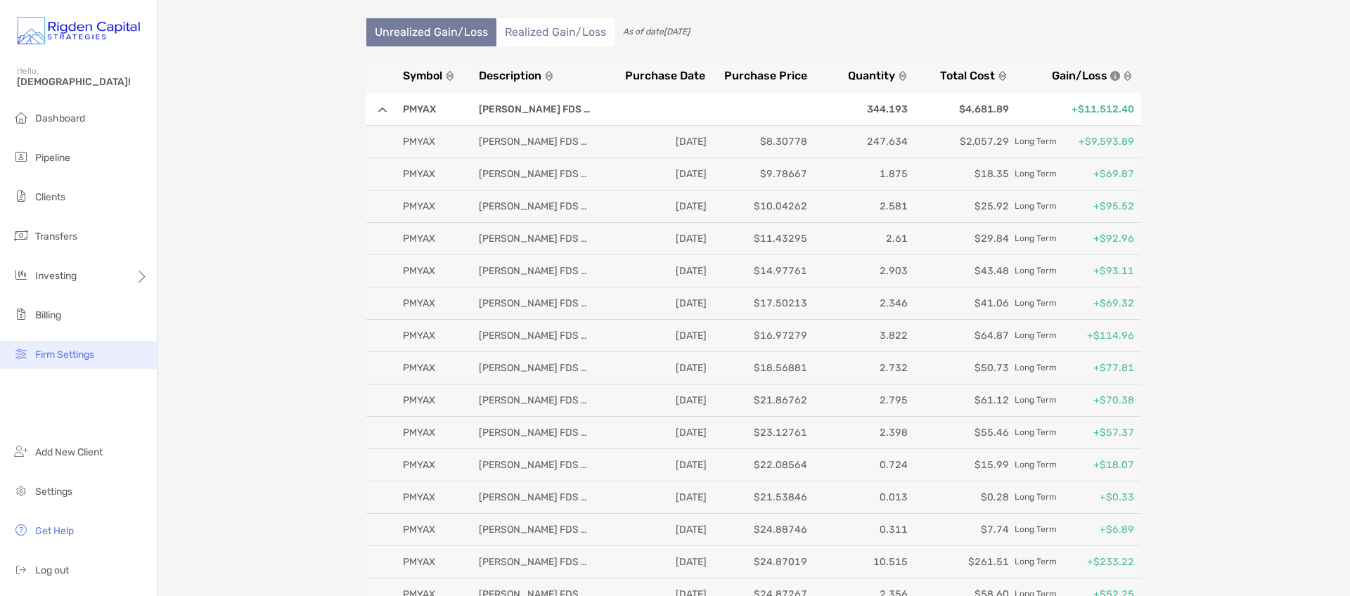
scroll to position [198, 0]
click at [577, 32] on li "Realized Gain/Loss" at bounding box center [555, 29] width 118 height 28
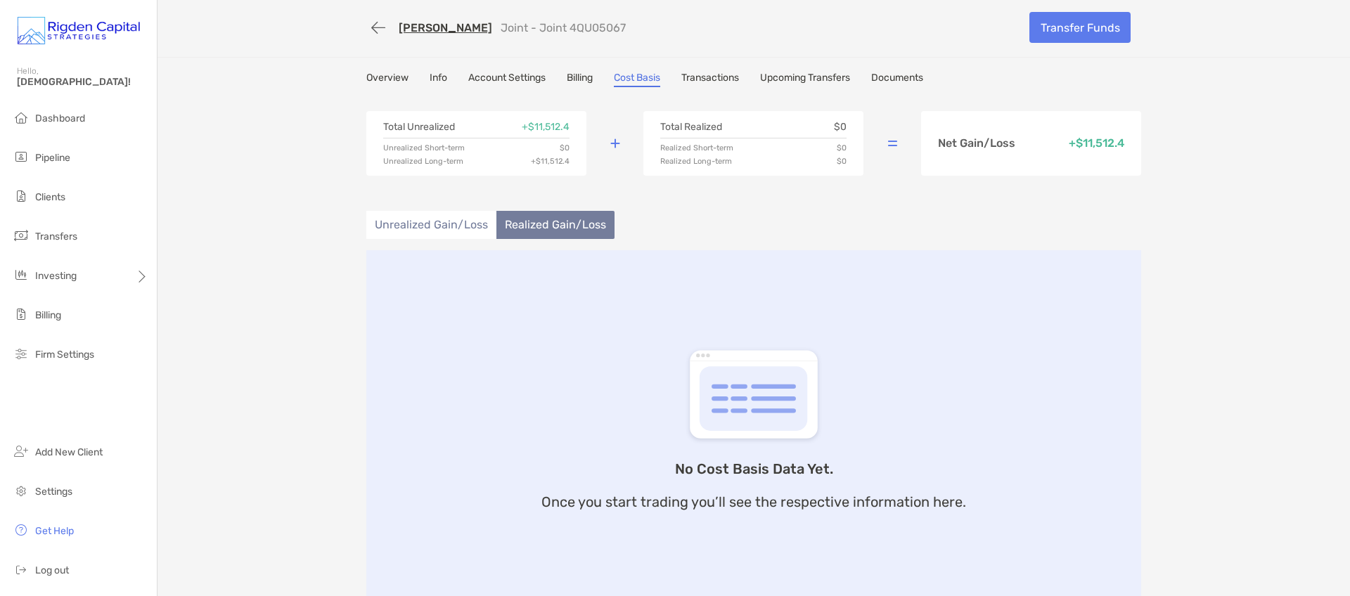
scroll to position [0, 0]
click at [514, 82] on link "Account Settings" at bounding box center [506, 81] width 77 height 15
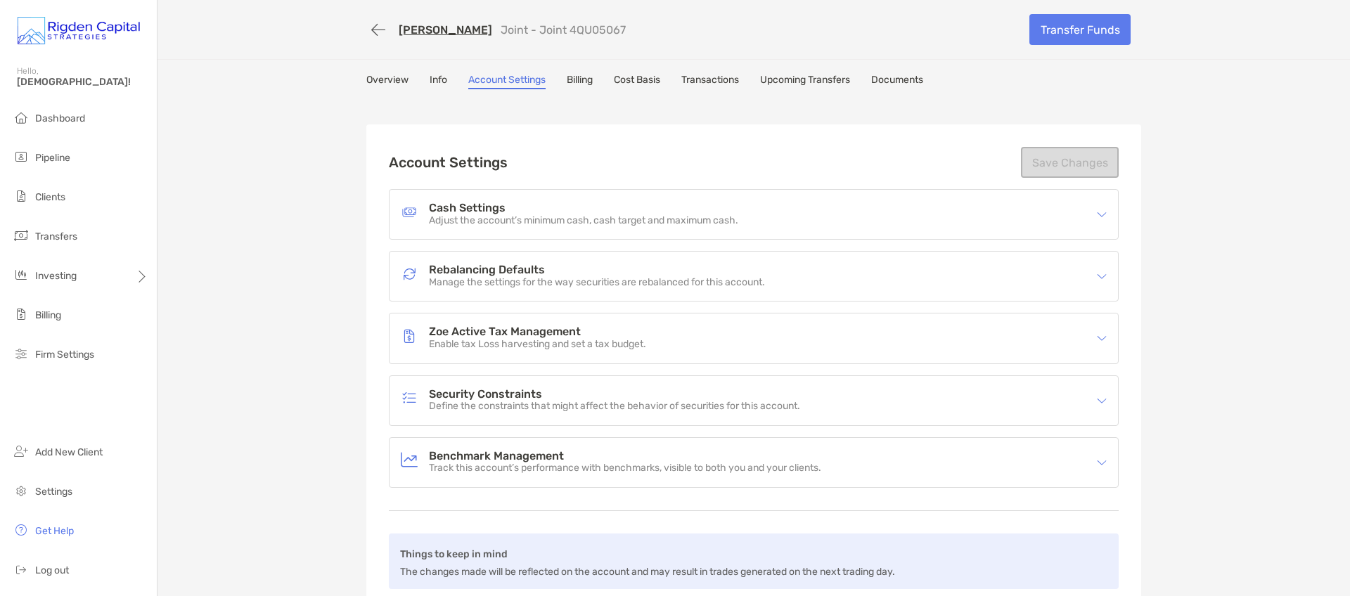
click at [386, 79] on link "Overview" at bounding box center [387, 81] width 42 height 15
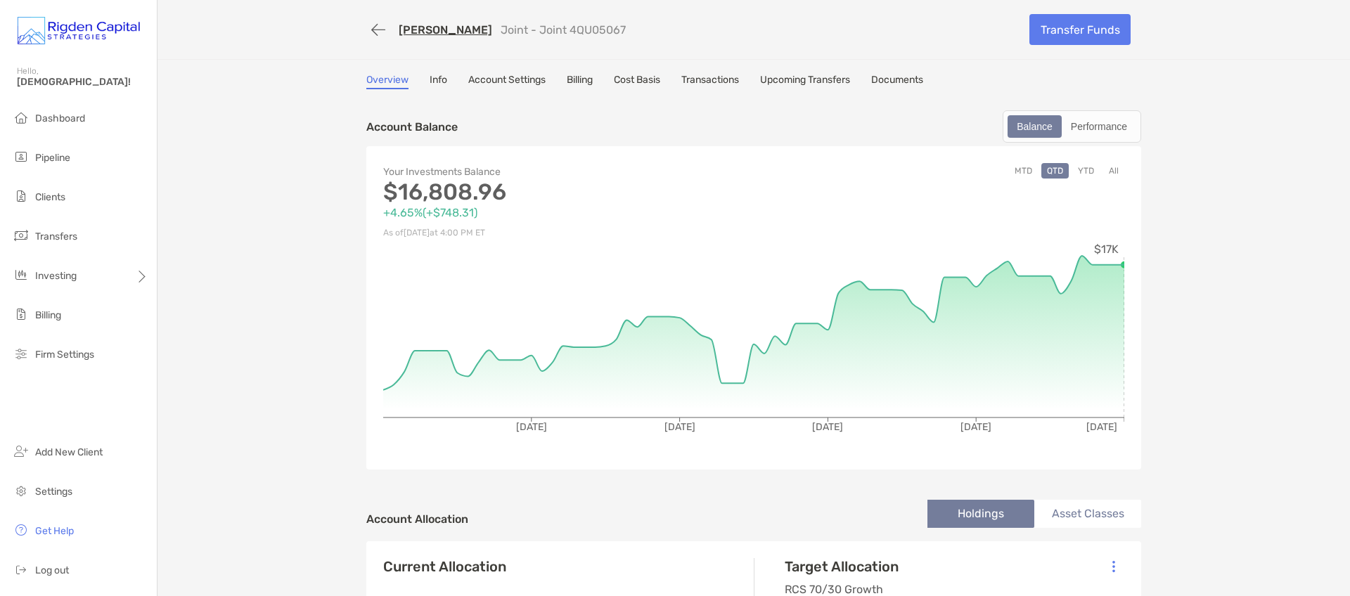
click at [635, 80] on link "Cost Basis" at bounding box center [637, 81] width 46 height 15
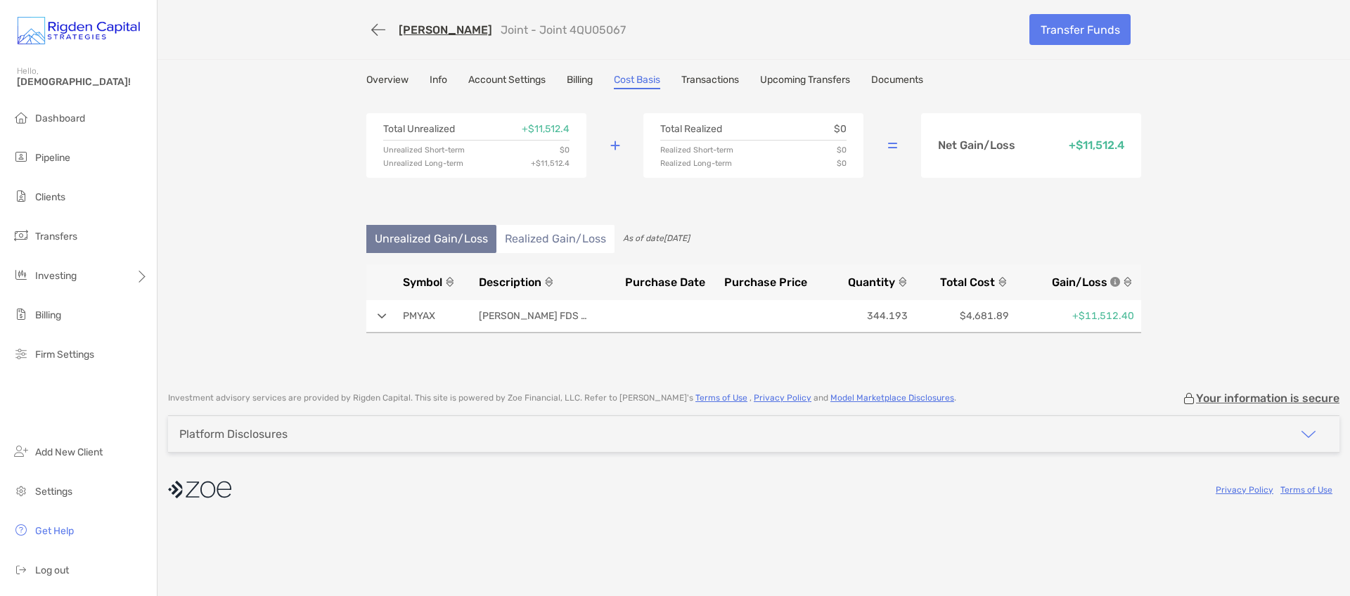
click at [503, 79] on link "Account Settings" at bounding box center [506, 81] width 77 height 15
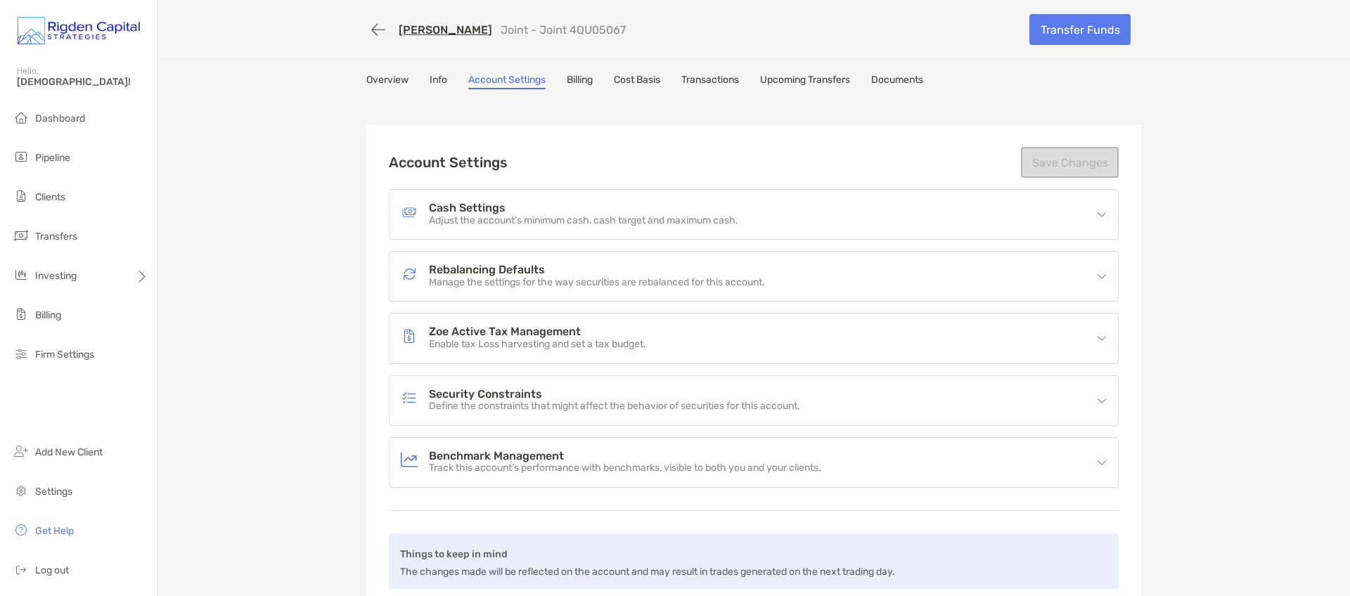
click at [575, 347] on p "Enable tax Loss harvesting and set a tax budget." at bounding box center [537, 345] width 217 height 12
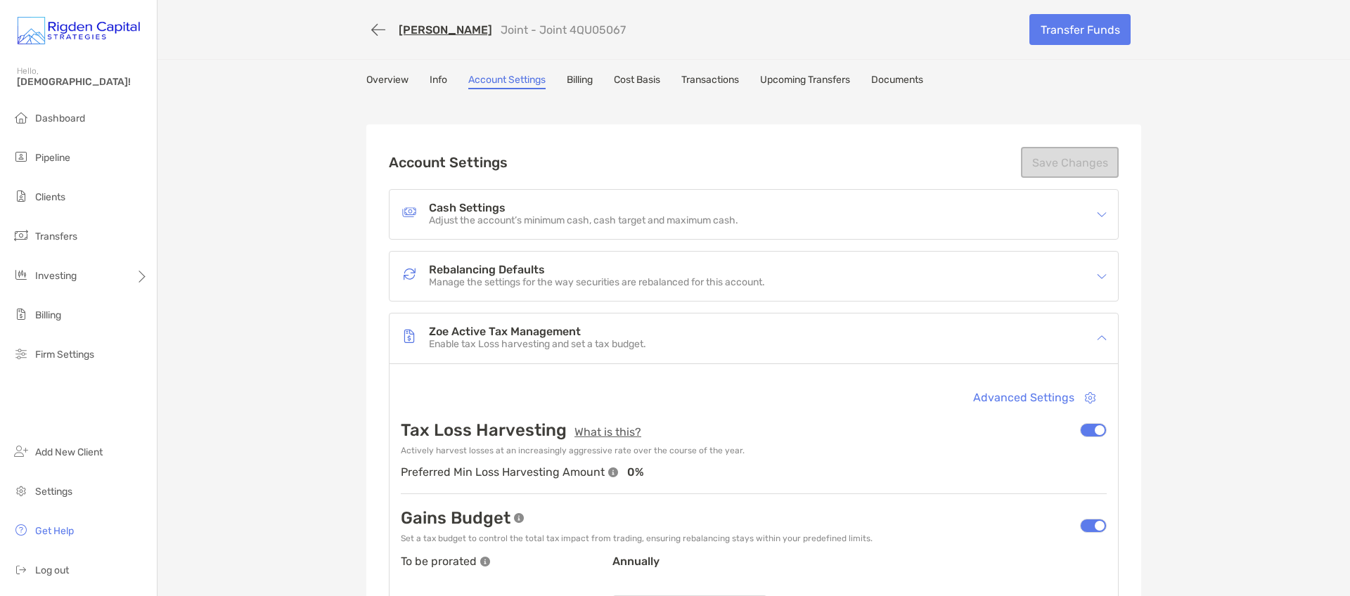
click at [380, 78] on link "Overview" at bounding box center [387, 81] width 42 height 15
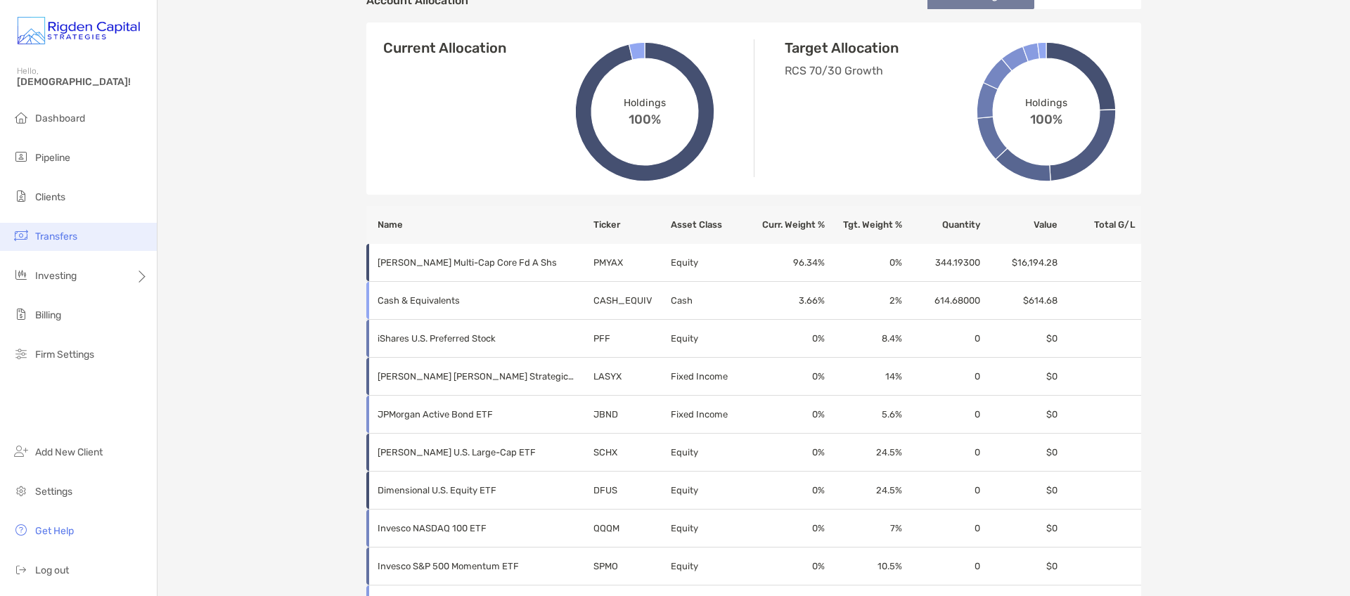
scroll to position [519, 0]
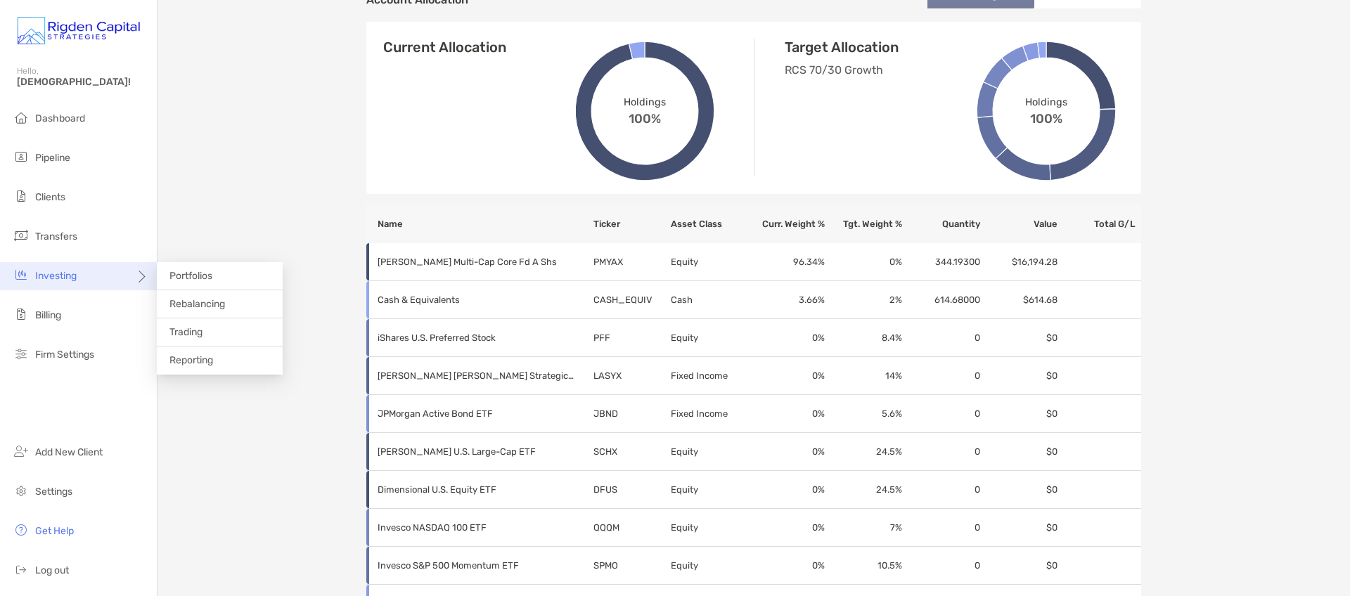
click at [62, 283] on div "Investing" at bounding box center [78, 276] width 157 height 28
click at [207, 335] on li "Trading" at bounding box center [220, 332] width 126 height 28
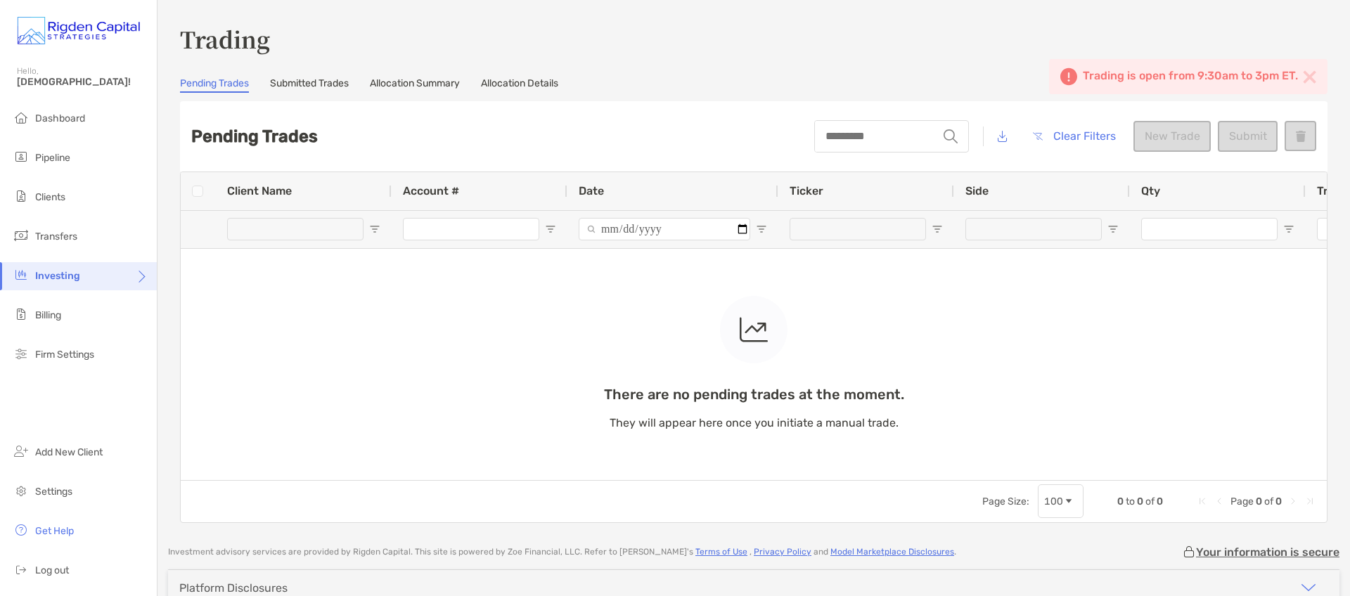
click at [1302, 78] on img at bounding box center [1308, 76] width 13 height 13
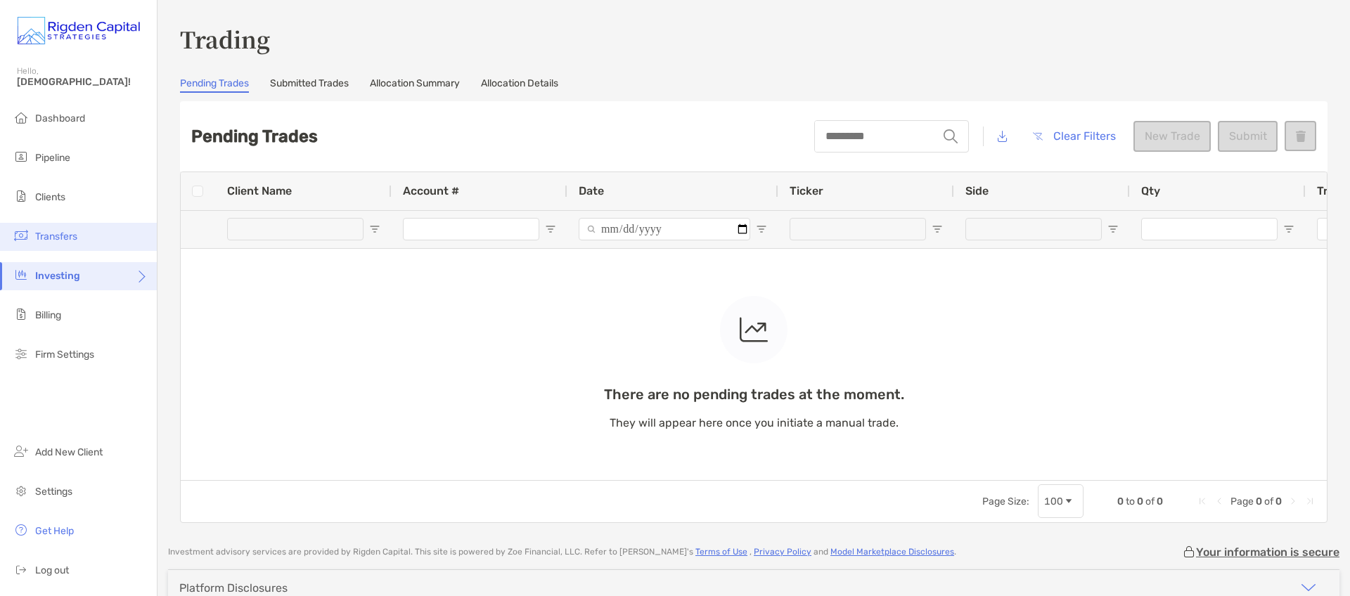
click at [62, 236] on span "Transfers" at bounding box center [56, 237] width 42 height 12
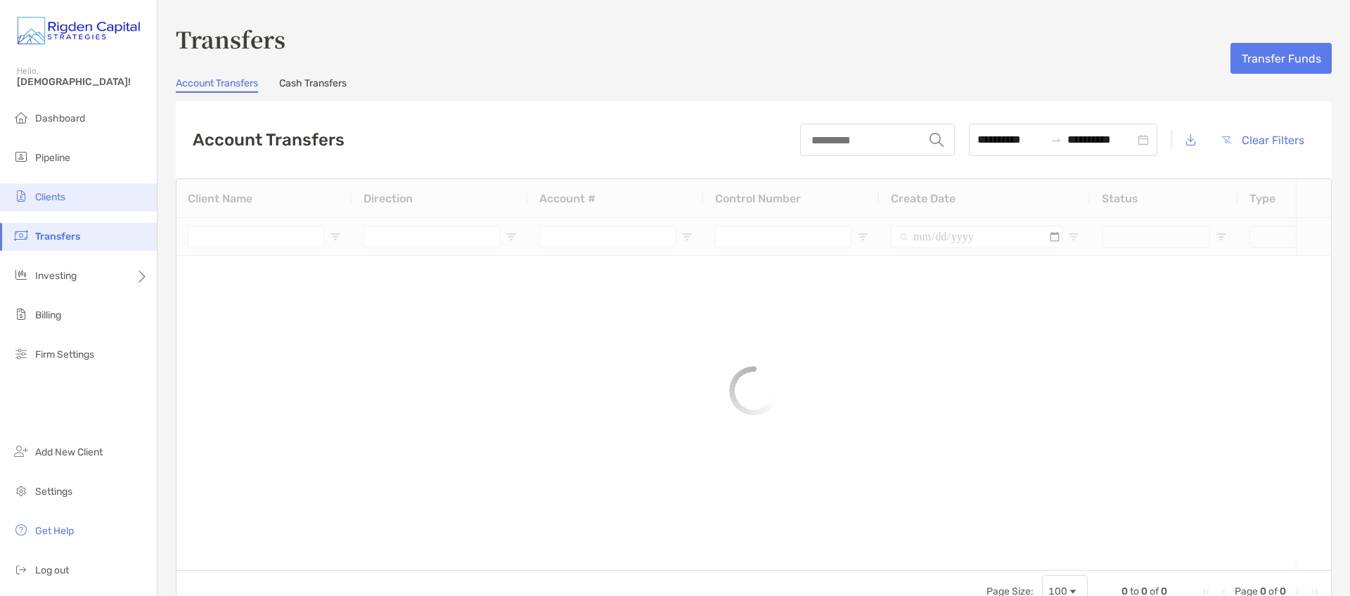
click at [51, 183] on li "Clients" at bounding box center [78, 197] width 157 height 28
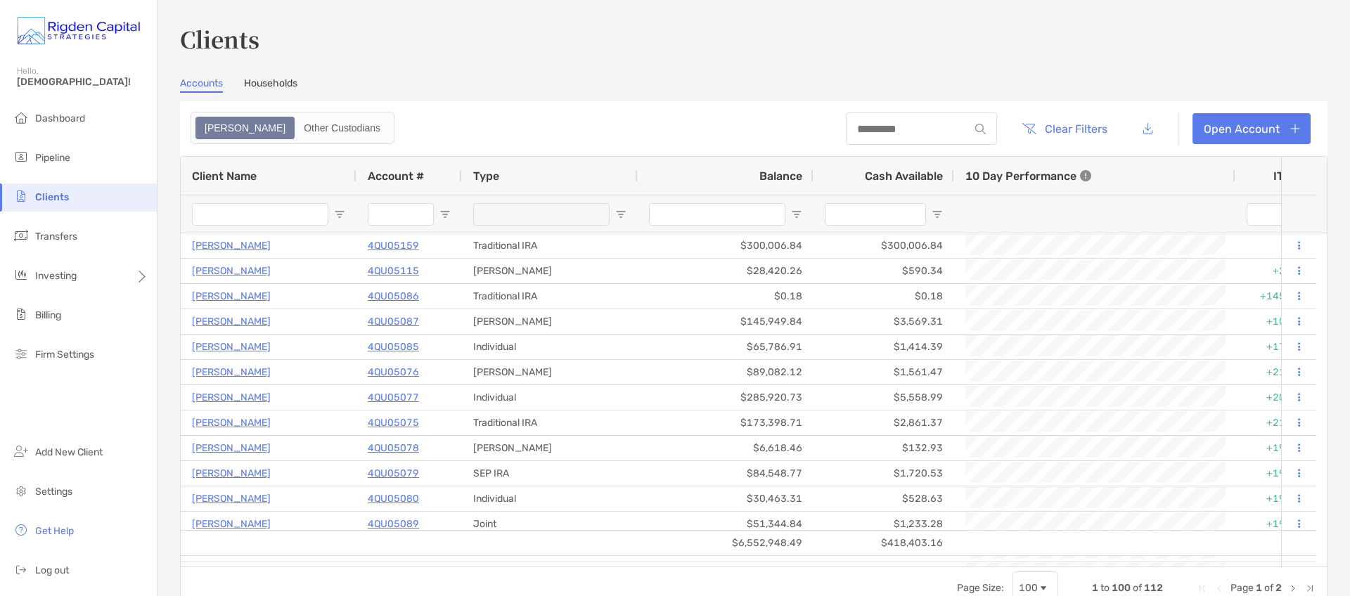
click at [275, 213] on input "Client Name Filter Input" at bounding box center [260, 214] width 136 height 22
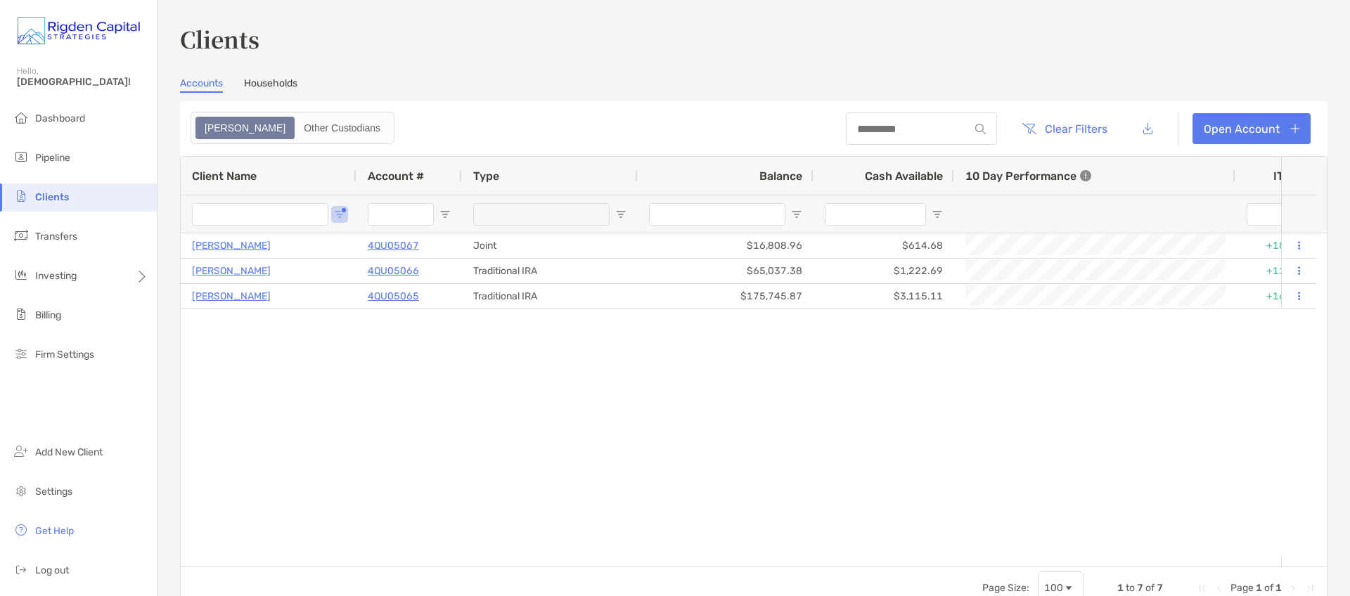
type input "*******"
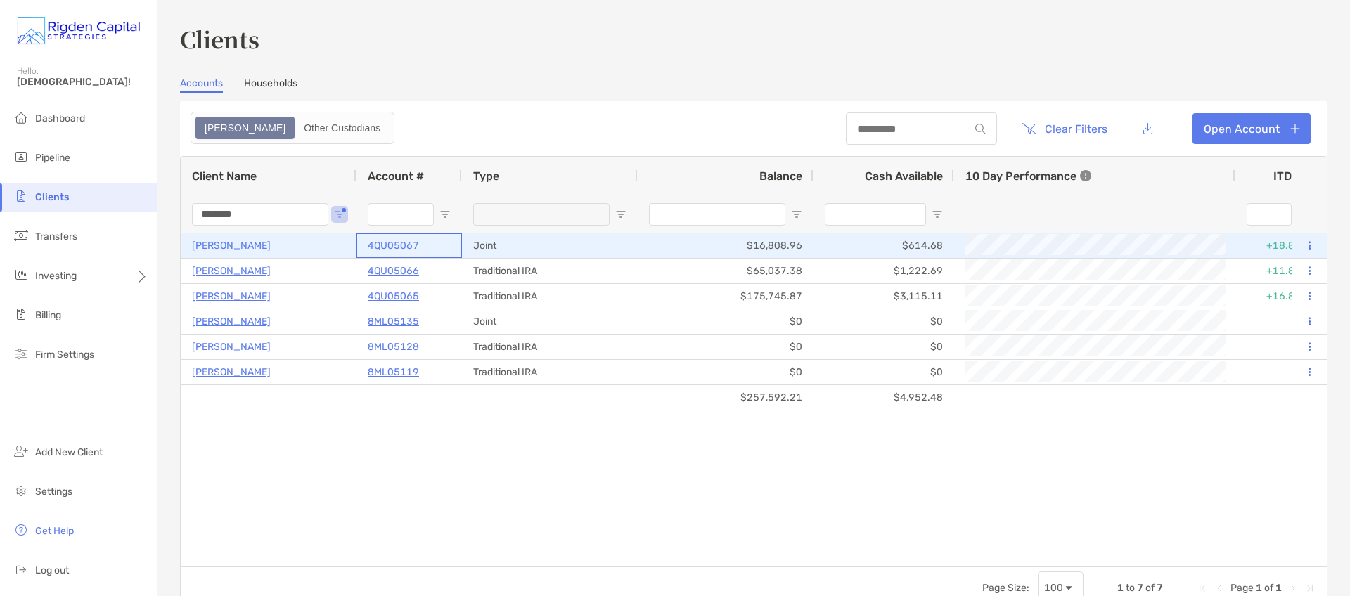
click at [395, 245] on p "4QU05067" at bounding box center [393, 246] width 51 height 18
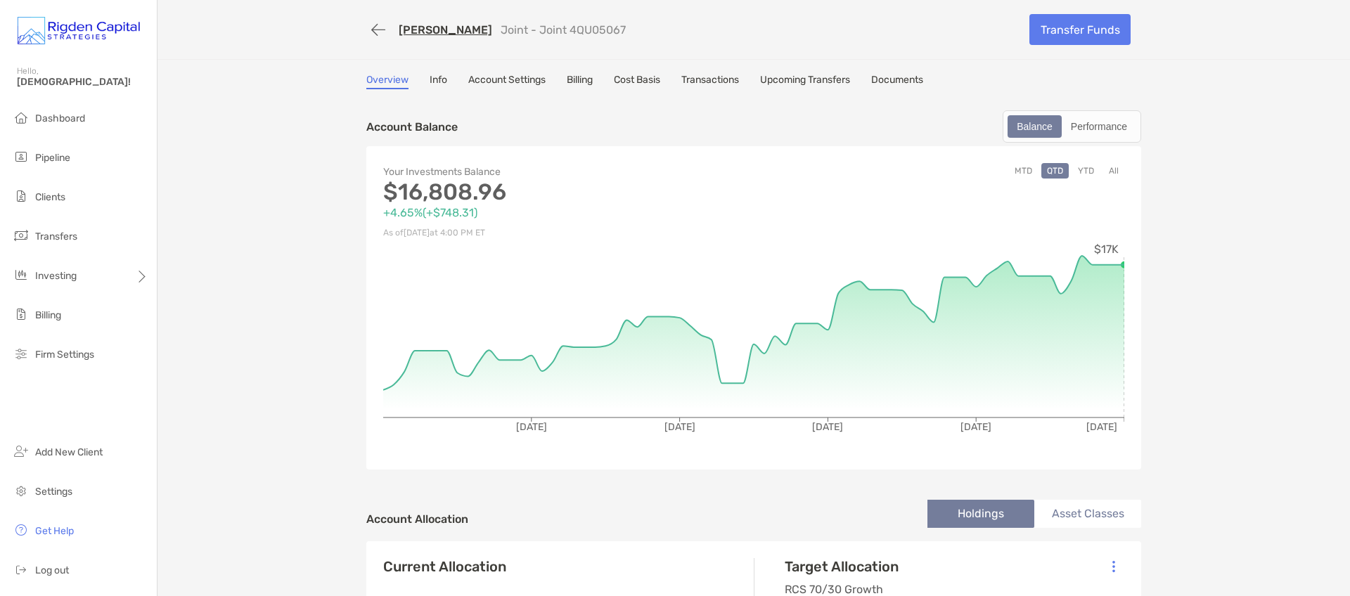
click at [508, 80] on link "Account Settings" at bounding box center [506, 81] width 77 height 15
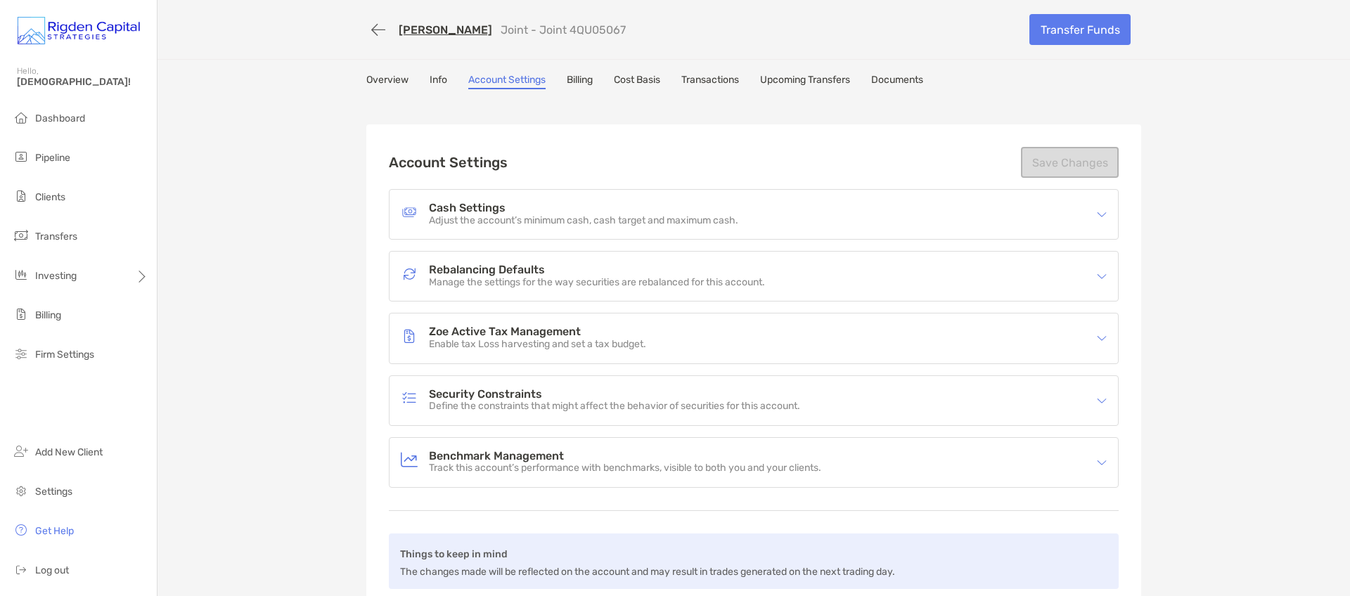
click at [586, 332] on h4 "Zoe Active Tax Management" at bounding box center [537, 332] width 217 height 12
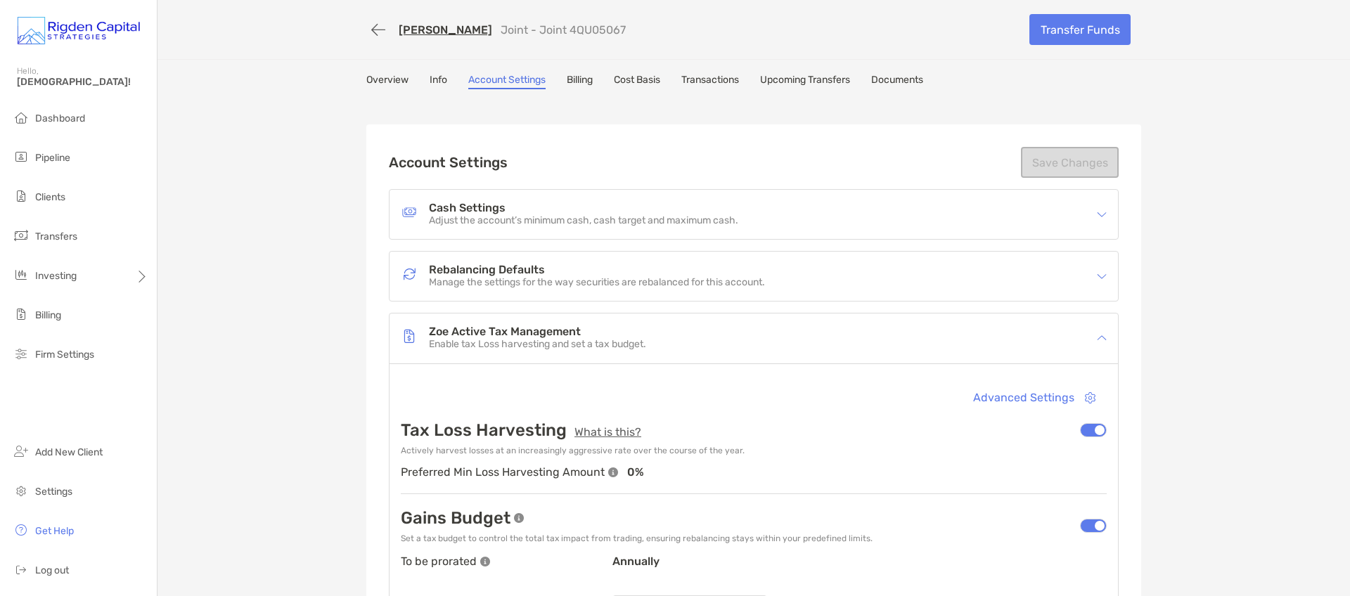
click at [555, 281] on p "Manage the settings for the way securities are rebalanced for this account." at bounding box center [597, 283] width 336 height 12
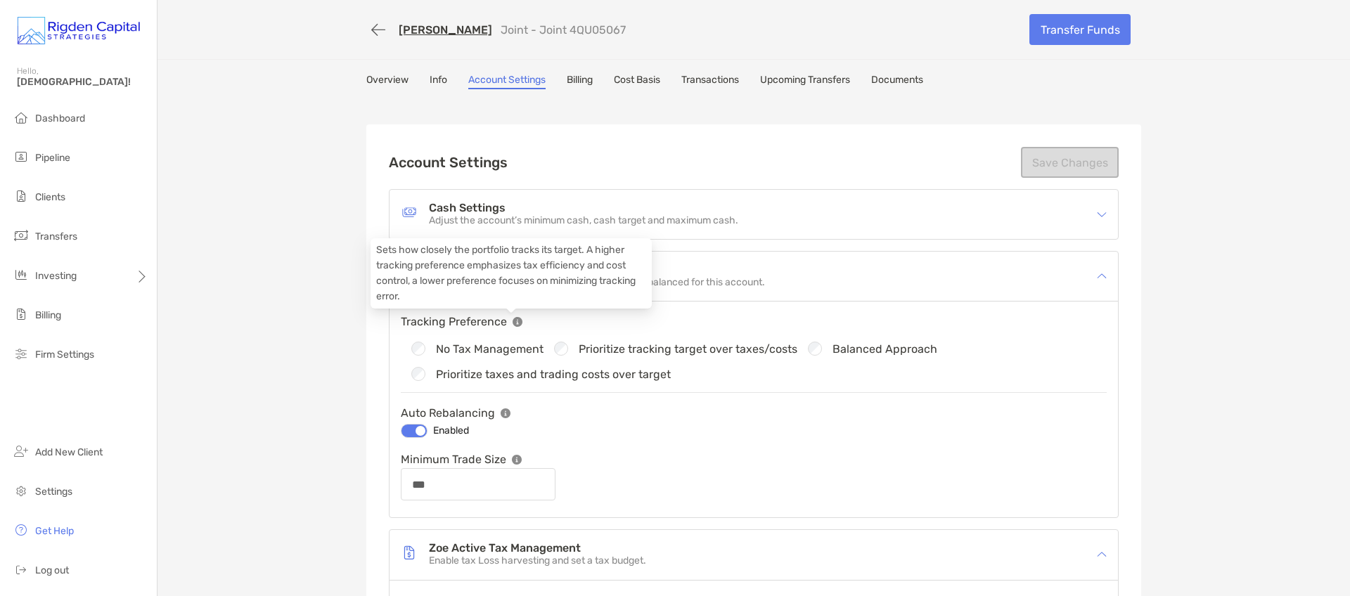
click at [513, 323] on img at bounding box center [517, 322] width 10 height 10
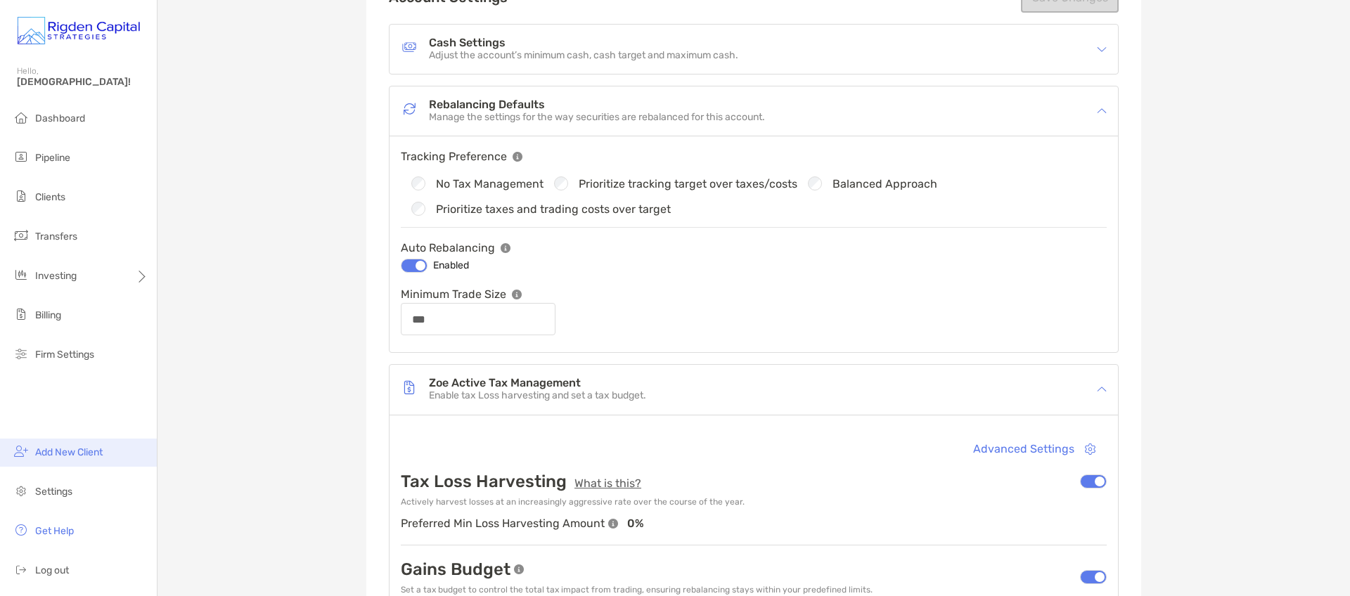
scroll to position [168, 0]
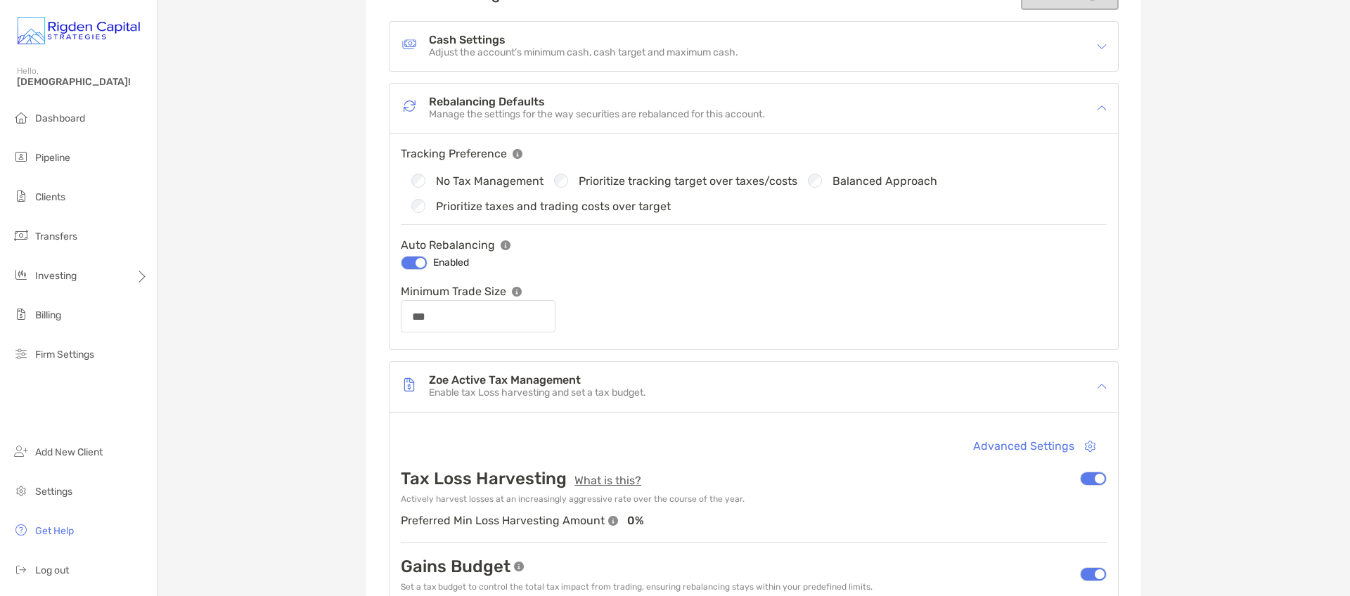
click at [514, 154] on img at bounding box center [517, 154] width 10 height 10
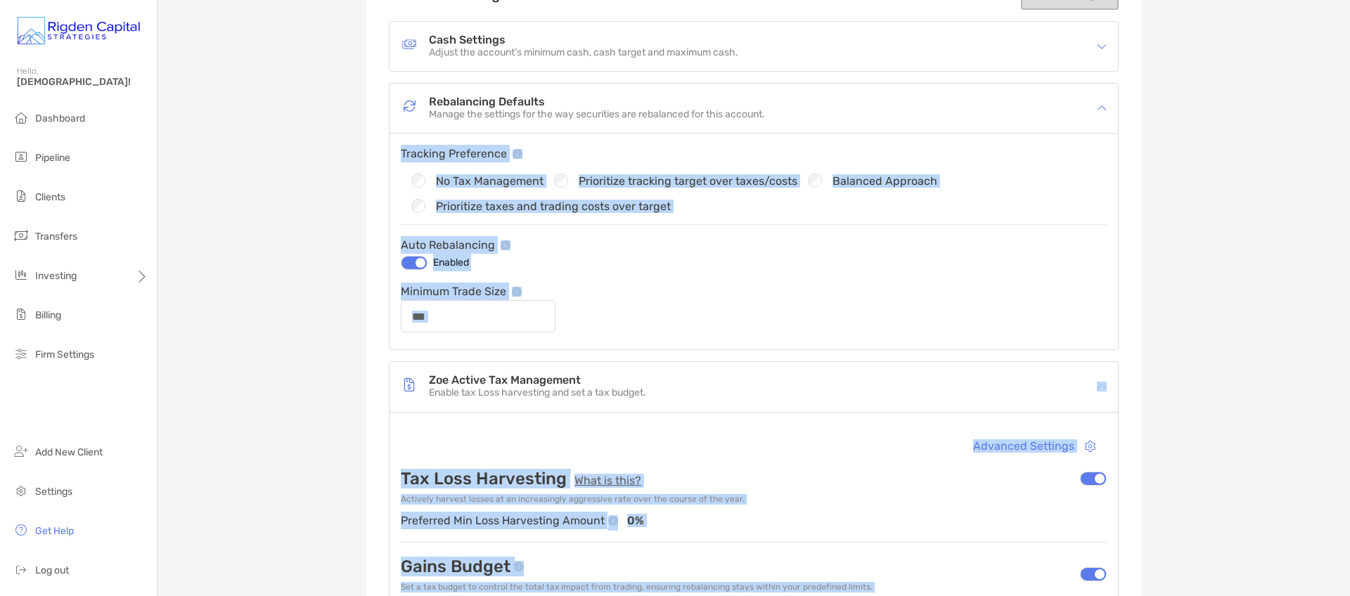
drag, startPoint x: 410, startPoint y: 133, endPoint x: 376, endPoint y: 93, distance: 52.4
click at [376, 93] on body "Account Details Hello, [PERSON_NAME]! Dashboard Pipeline Clients Transfers Inve…" at bounding box center [675, 298] width 1350 height 596
click at [492, 138] on div "Tracking Preference No Tax Management Prioritize tracking target over taxes/cos…" at bounding box center [753, 242] width 728 height 216
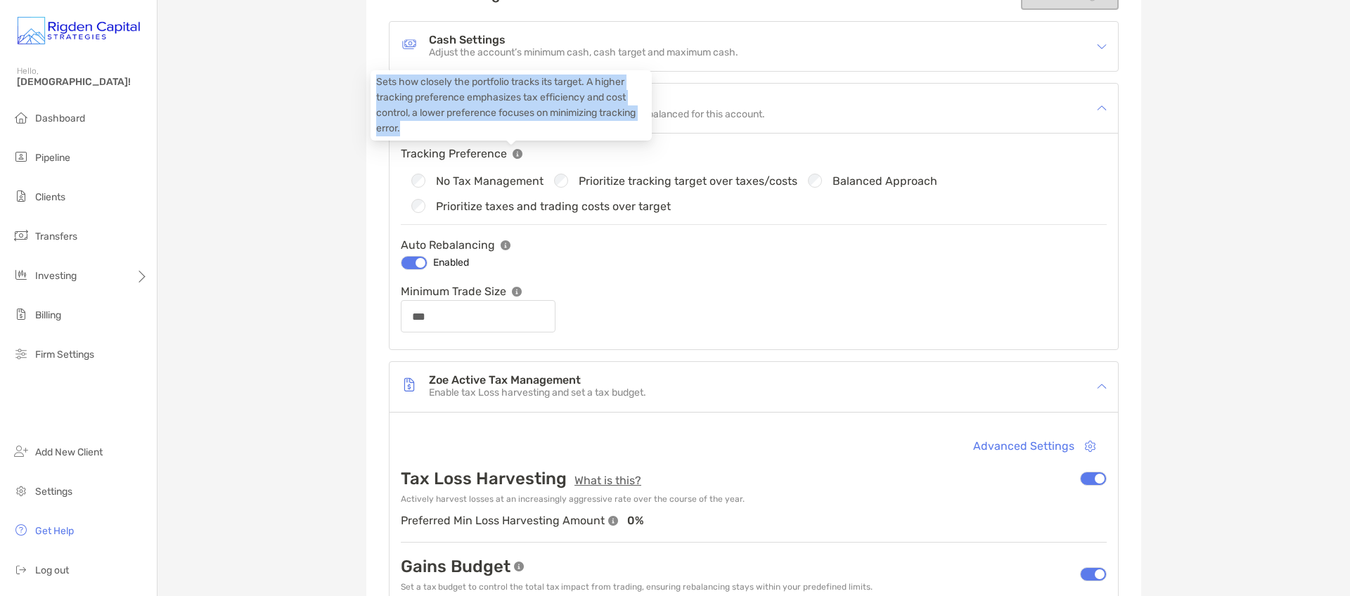
drag, startPoint x: 421, startPoint y: 127, endPoint x: 375, endPoint y: 88, distance: 60.8
click at [375, 88] on div "Sets how closely the portfolio tracks its target. A higher tracking preference …" at bounding box center [510, 105] width 281 height 70
copy div "Sets how closely the portfolio tracks its target. A higher tracking preference …"
